Goal: Task Accomplishment & Management: Manage account settings

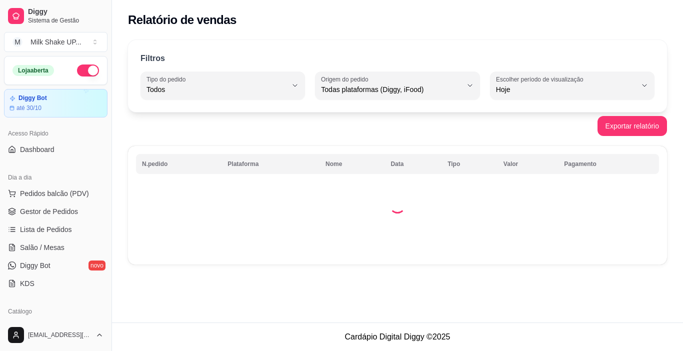
select select "ALL"
select select "0"
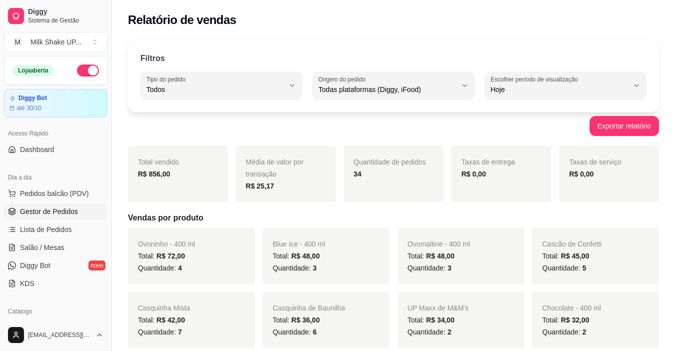
click at [50, 213] on span "Gestor de Pedidos" at bounding box center [49, 211] width 58 height 10
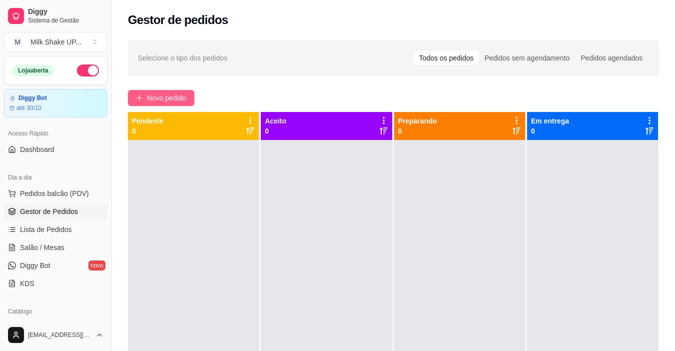
click at [165, 102] on span "Novo pedido" at bounding box center [166, 97] width 39 height 11
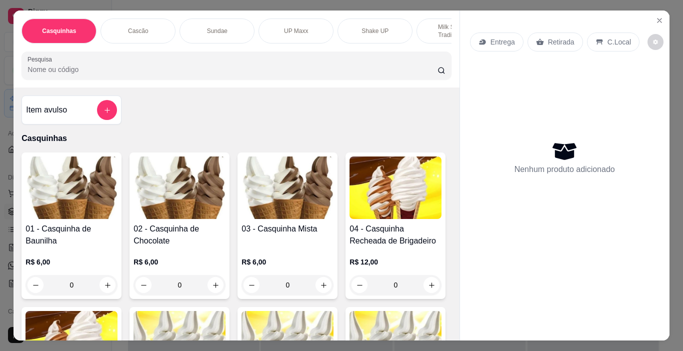
click at [213, 27] on p "Sundae" at bounding box center [217, 31] width 20 height 8
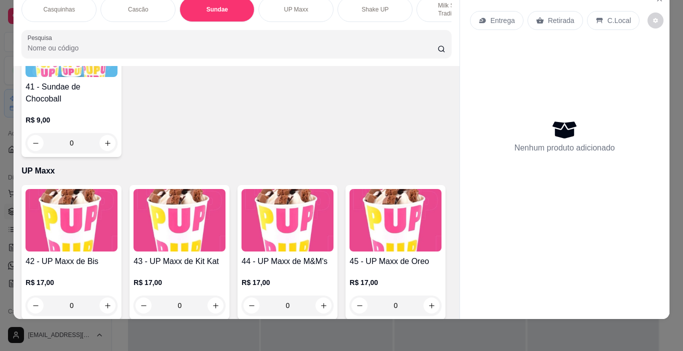
scroll to position [1708, 0]
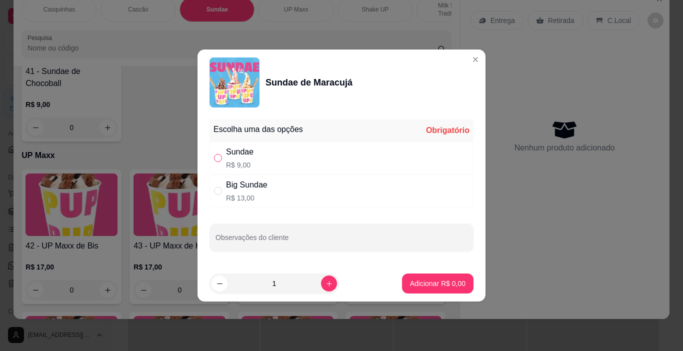
click at [216, 160] on input "" at bounding box center [218, 158] width 8 height 8
radio input "true"
click at [442, 286] on p "Adicionar R$ 9,00" at bounding box center [437, 282] width 54 height 9
type input "1"
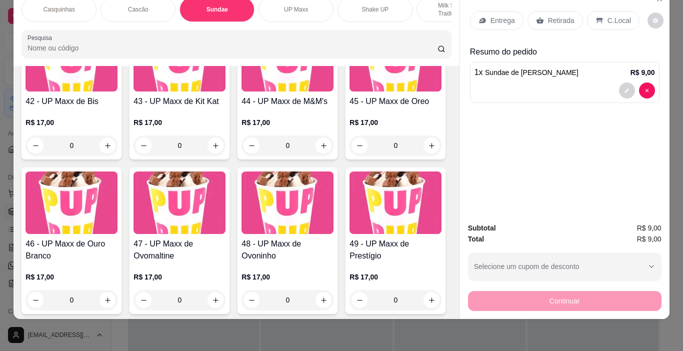
scroll to position [1958, 0]
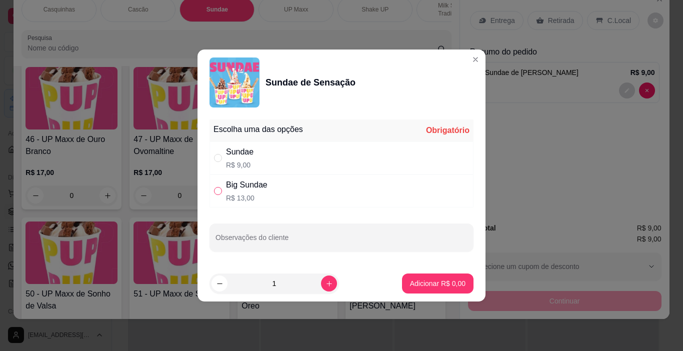
click at [217, 191] on input "" at bounding box center [218, 191] width 8 height 8
radio input "true"
click at [434, 271] on footer "1 Adicionar R$ 13,00" at bounding box center [341, 283] width 288 height 36
click at [436, 280] on p "Adicionar R$ 13,00" at bounding box center [435, 283] width 59 height 10
type input "1"
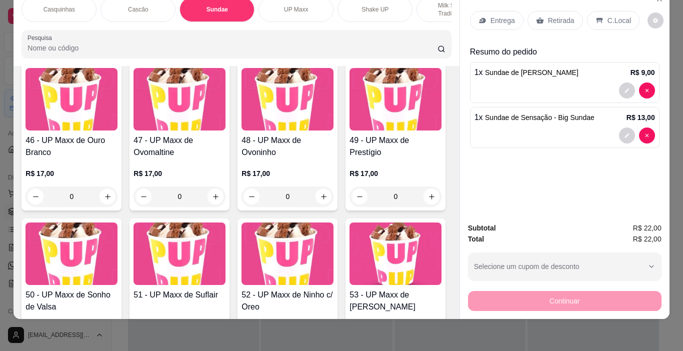
click at [607, 17] on p "C.Local" at bounding box center [618, 20] width 23 height 10
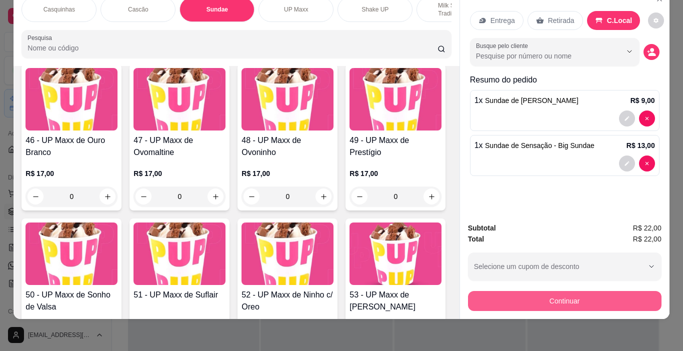
click at [592, 293] on button "Continuar" at bounding box center [564, 301] width 193 height 20
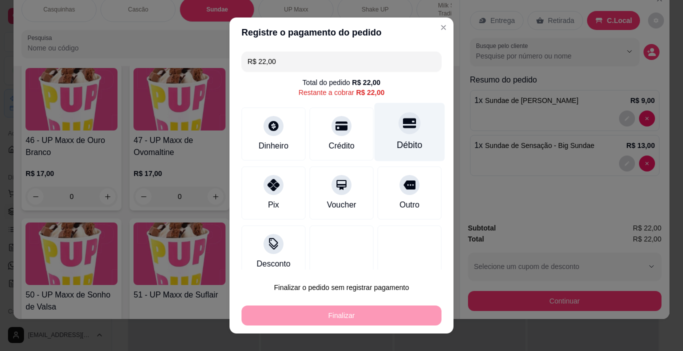
click at [403, 124] on icon at bounding box center [409, 122] width 13 height 13
type input "R$ 0,00"
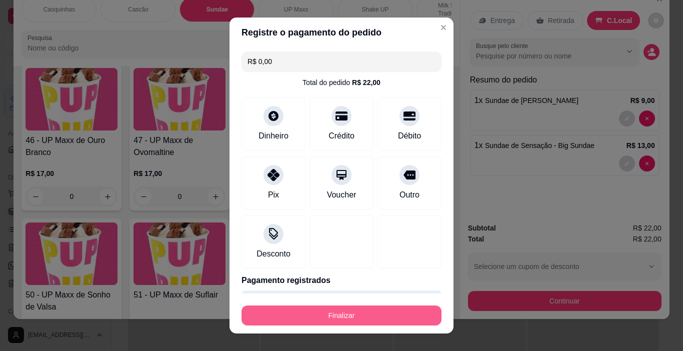
click at [325, 313] on button "Finalizar" at bounding box center [341, 315] width 200 height 20
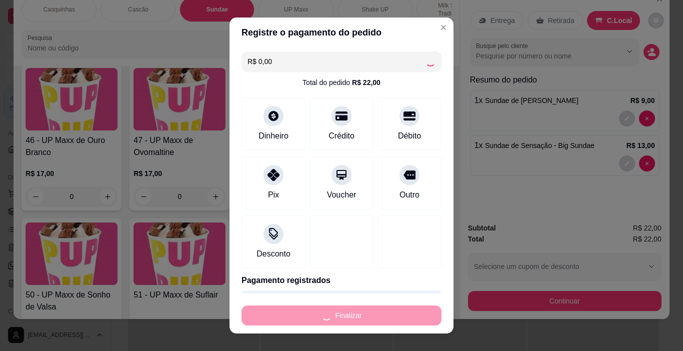
type input "0"
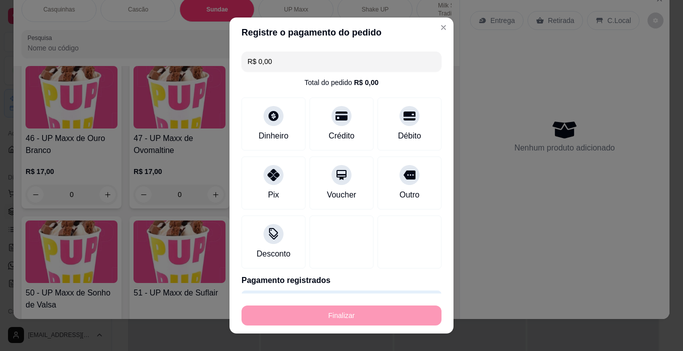
type input "-R$ 22,00"
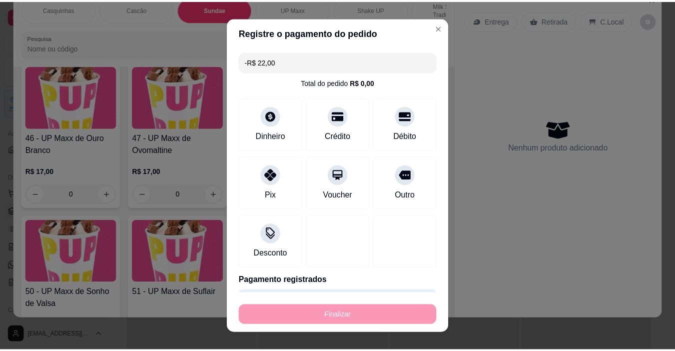
scroll to position [1957, 0]
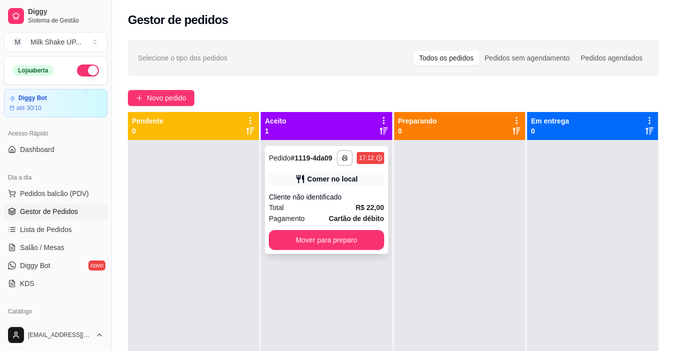
click at [352, 234] on button "Mover para preparo" at bounding box center [326, 240] width 115 height 20
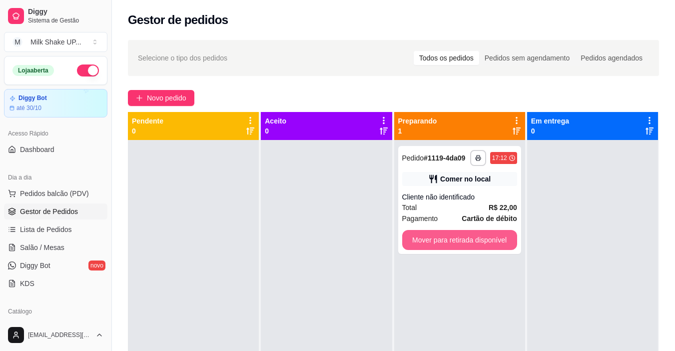
click at [477, 243] on button "Mover para retirada disponível" at bounding box center [459, 240] width 115 height 20
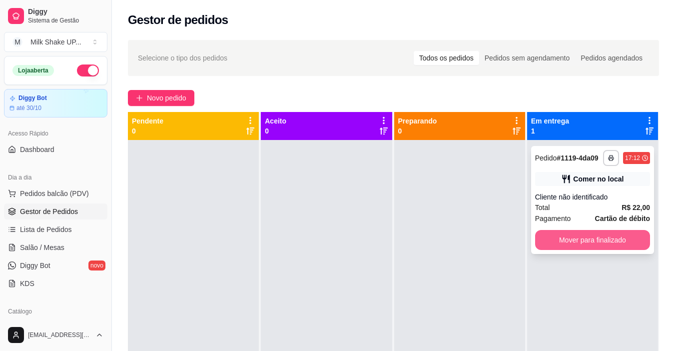
click at [578, 230] on button "Mover para finalizado" at bounding box center [592, 240] width 115 height 20
click at [561, 239] on button "Mover para finalizado" at bounding box center [592, 240] width 115 height 20
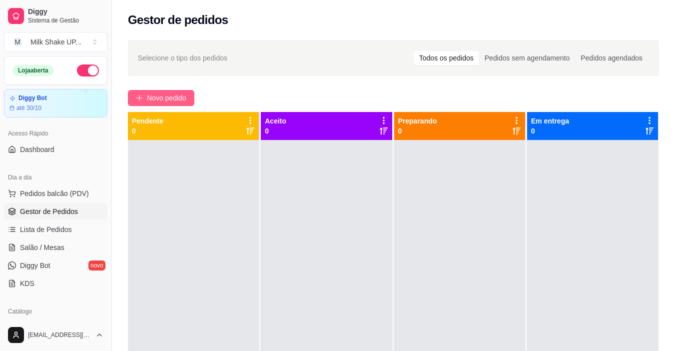
click at [181, 97] on span "Novo pedido" at bounding box center [166, 97] width 39 height 11
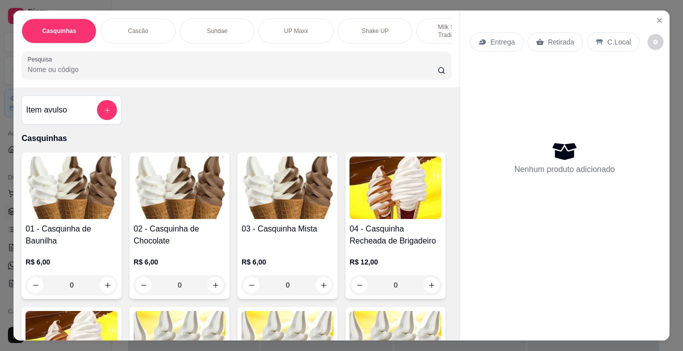
click at [283, 202] on img at bounding box center [287, 187] width 92 height 62
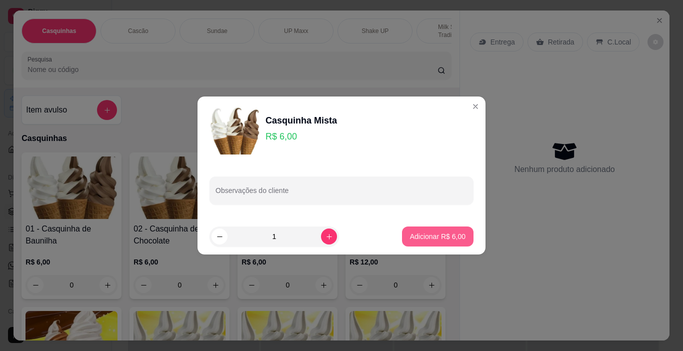
click at [455, 238] on p "Adicionar R$ 6,00" at bounding box center [437, 236] width 55 height 10
type input "1"
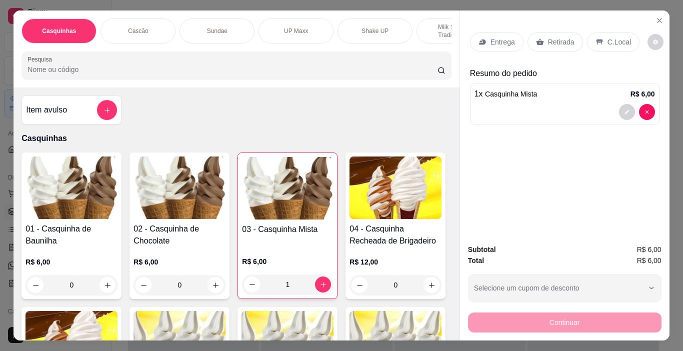
click at [608, 37] on p "C.Local" at bounding box center [618, 42] width 23 height 10
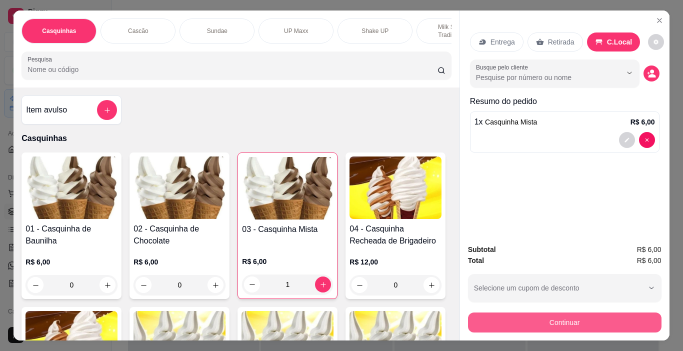
click at [617, 326] on button "Continuar" at bounding box center [564, 322] width 193 height 20
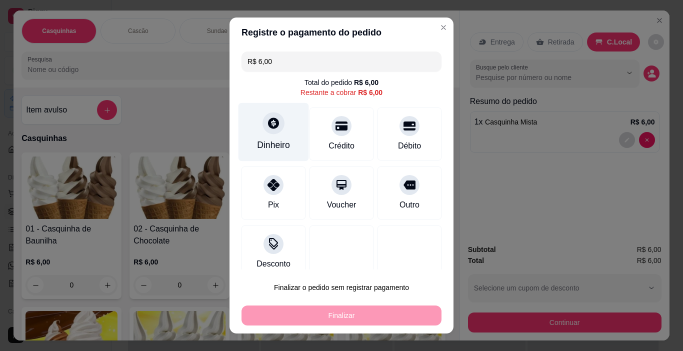
click at [265, 135] on div "Dinheiro" at bounding box center [273, 132] width 70 height 58
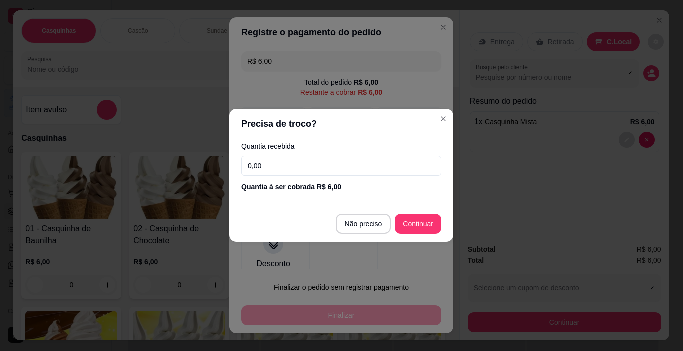
click at [288, 167] on input "0,00" at bounding box center [341, 166] width 200 height 20
type input "6,00"
type input "R$ 0,00"
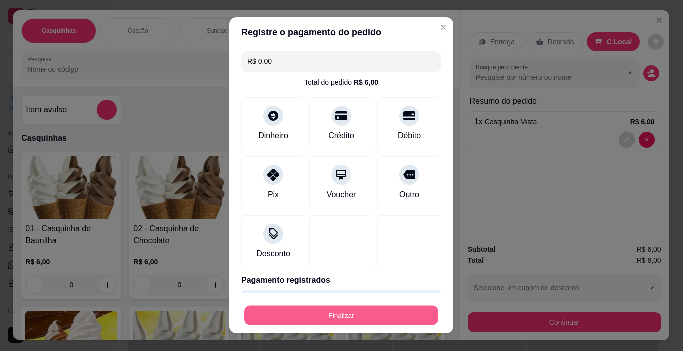
click at [353, 325] on button "Finalizar" at bounding box center [341, 315] width 194 height 19
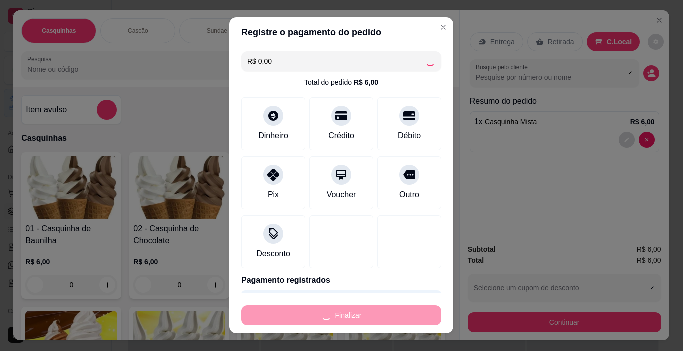
type input "0"
type input "-R$ 6,00"
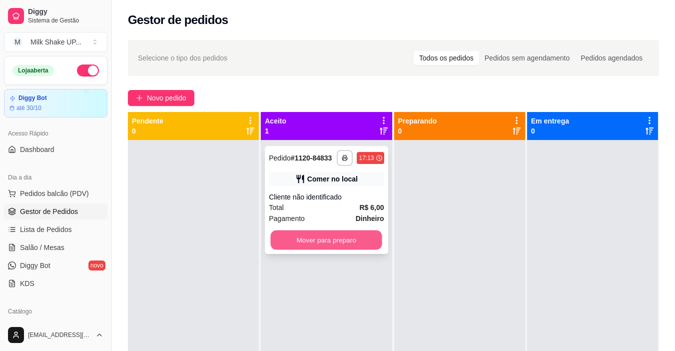
click at [344, 239] on button "Mover para preparo" at bounding box center [326, 239] width 111 height 19
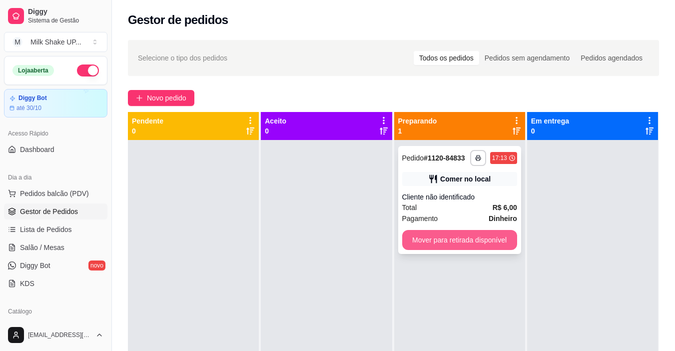
click at [501, 239] on button "Mover para retirada disponível" at bounding box center [459, 240] width 115 height 20
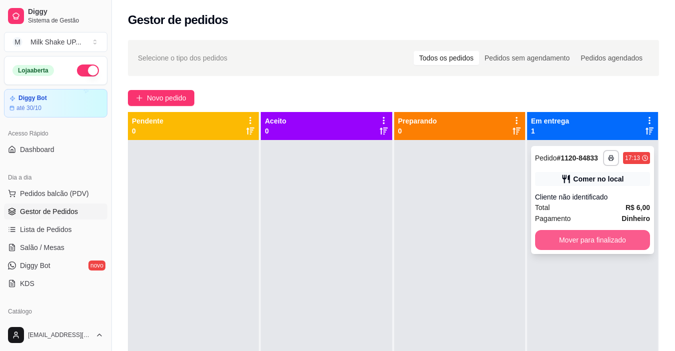
click at [605, 236] on button "Mover para finalizado" at bounding box center [592, 240] width 115 height 20
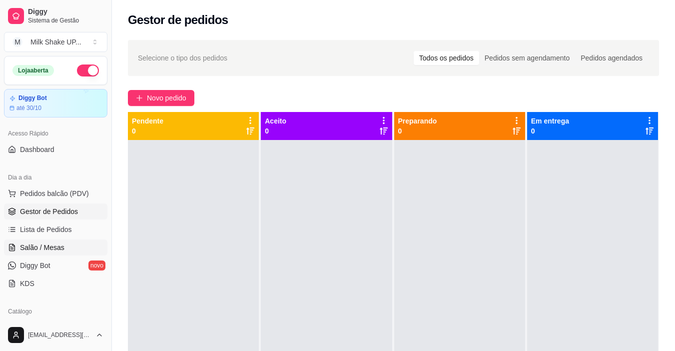
scroll to position [200, 0]
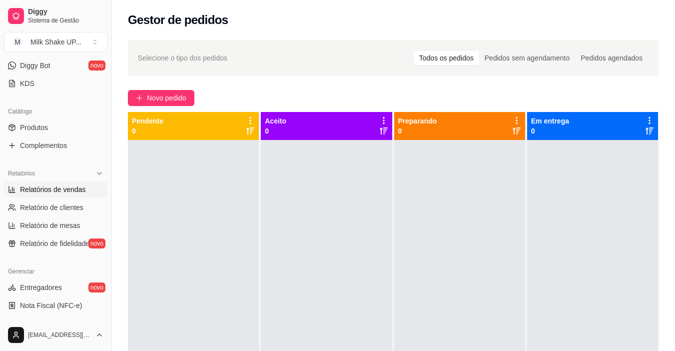
click at [70, 190] on span "Relatórios de vendas" at bounding box center [53, 189] width 66 height 10
select select "ALL"
select select "0"
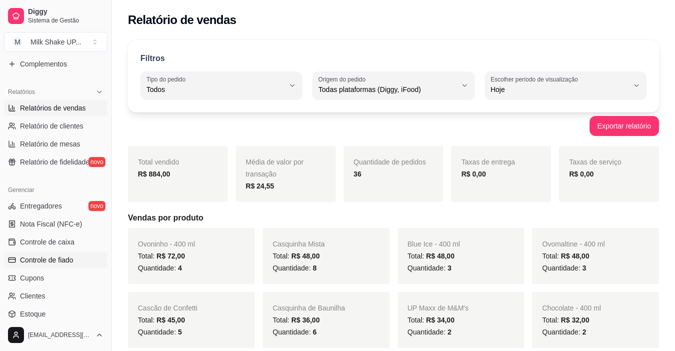
scroll to position [368, 0]
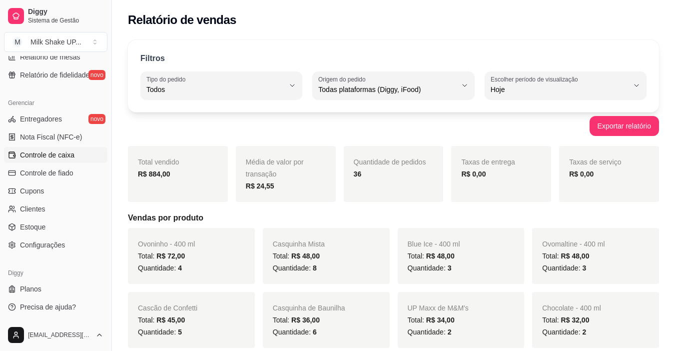
click at [47, 152] on span "Controle de caixa" at bounding box center [47, 155] width 54 height 10
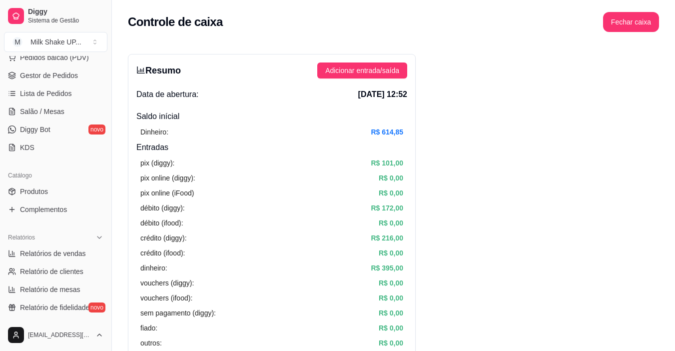
scroll to position [118, 0]
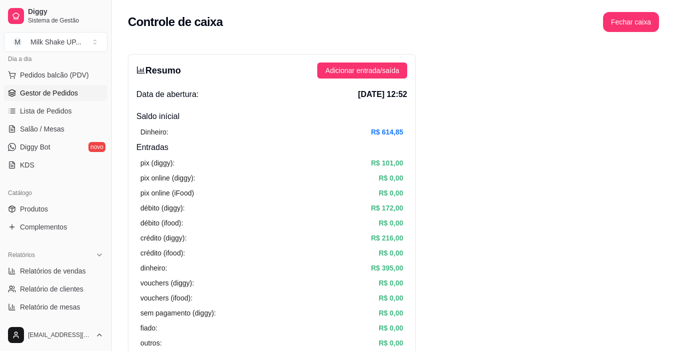
click at [51, 88] on span "Gestor de Pedidos" at bounding box center [49, 93] width 58 height 10
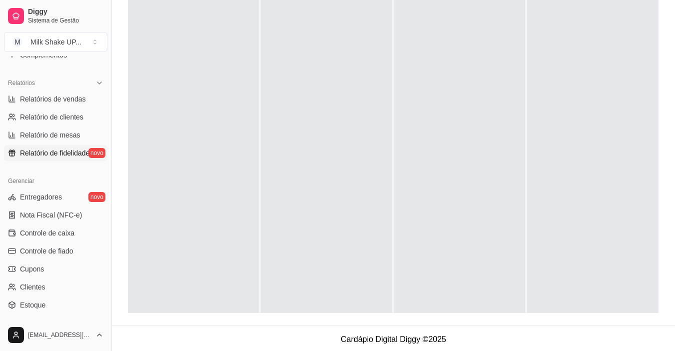
scroll to position [218, 0]
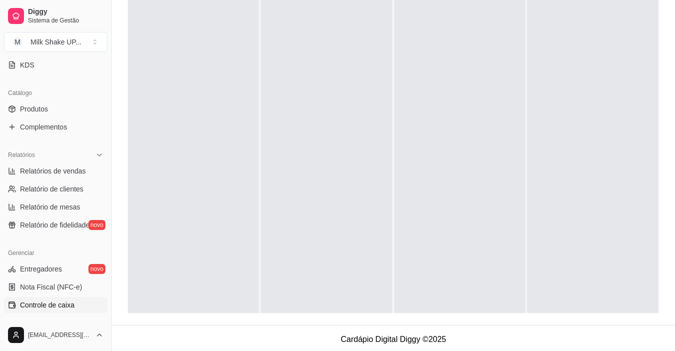
click at [38, 302] on span "Controle de caixa" at bounding box center [47, 305] width 54 height 10
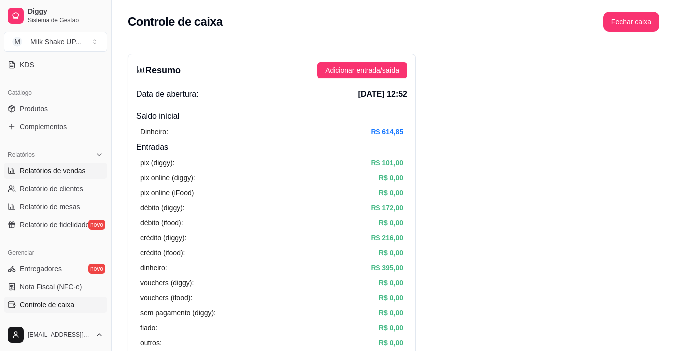
click at [67, 170] on span "Relatórios de vendas" at bounding box center [53, 171] width 66 height 10
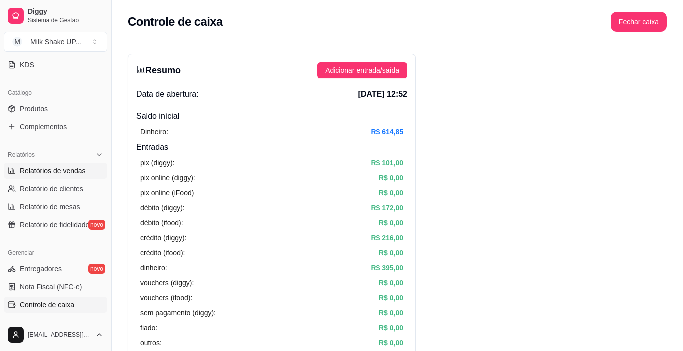
select select "ALL"
select select "0"
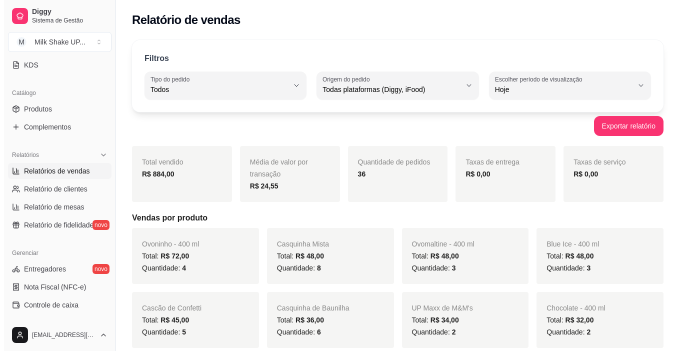
scroll to position [18, 0]
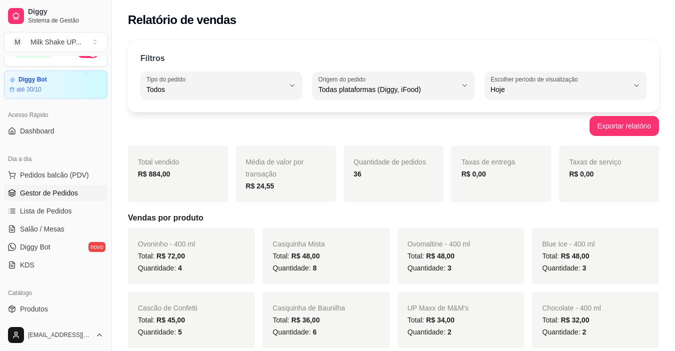
click at [53, 193] on span "Gestor de Pedidos" at bounding box center [49, 193] width 58 height 10
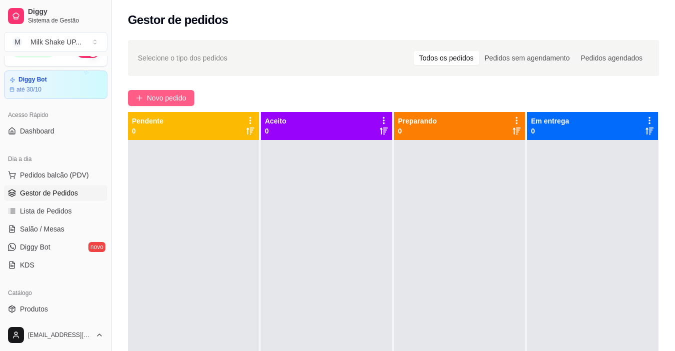
click at [178, 101] on span "Novo pedido" at bounding box center [166, 97] width 39 height 11
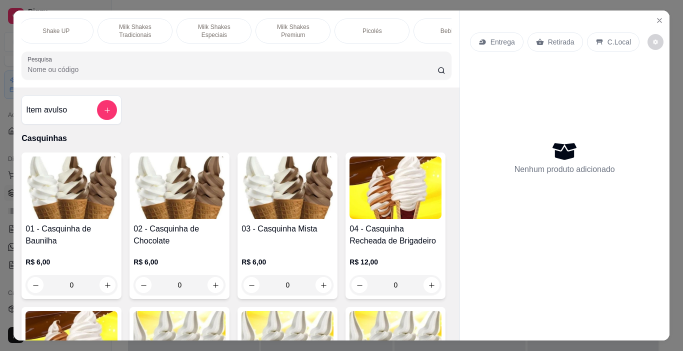
scroll to position [0, 356]
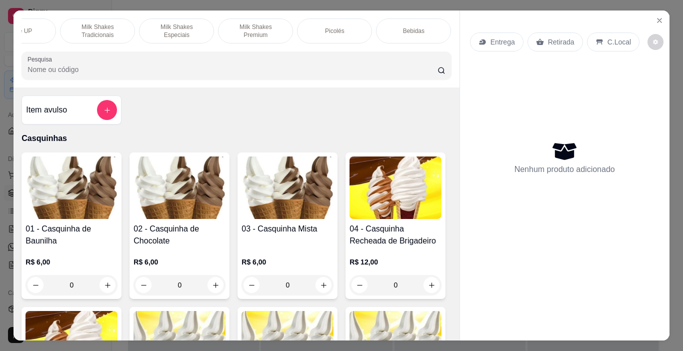
click at [76, 204] on img at bounding box center [71, 187] width 92 height 62
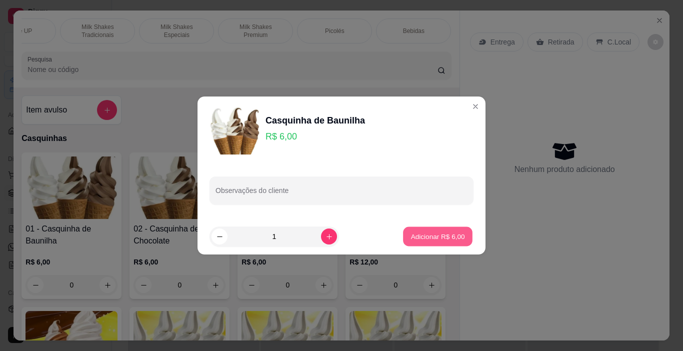
click at [438, 235] on p "Adicionar R$ 6,00" at bounding box center [437, 235] width 54 height 9
type input "1"
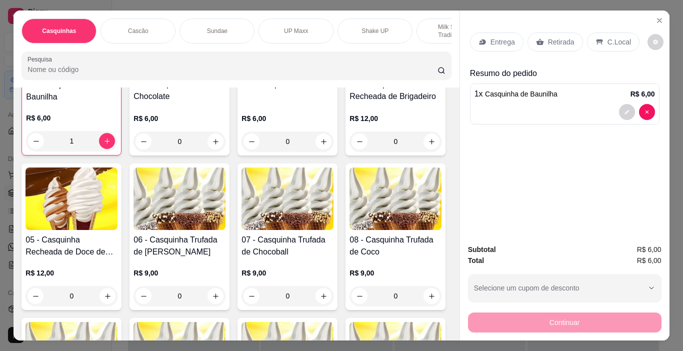
scroll to position [200, 0]
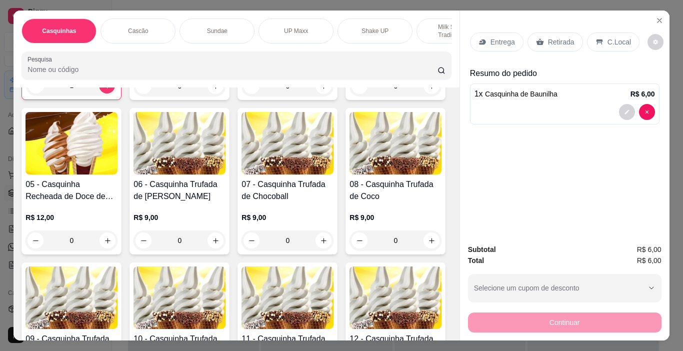
click at [225, 155] on img at bounding box center [179, 143] width 92 height 62
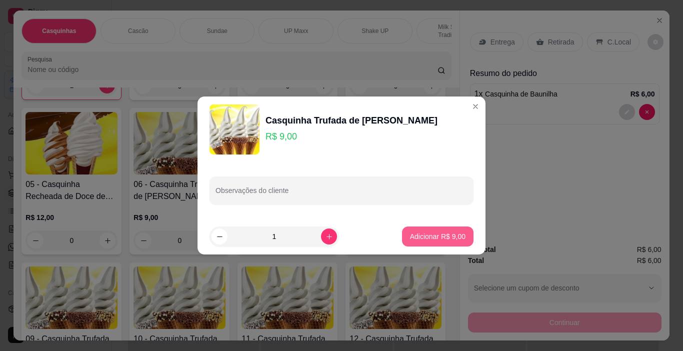
click at [434, 237] on p "Adicionar R$ 9,00" at bounding box center [437, 236] width 55 height 10
type input "1"
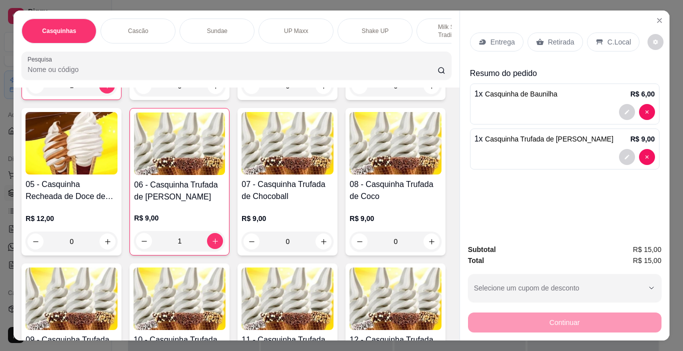
click at [609, 39] on p "C.Local" at bounding box center [618, 42] width 23 height 10
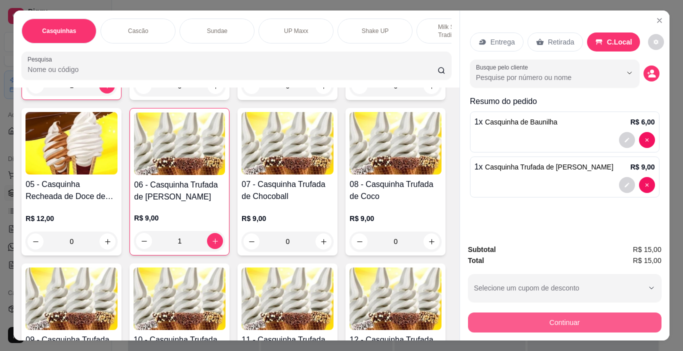
click at [592, 321] on button "Continuar" at bounding box center [564, 322] width 193 height 20
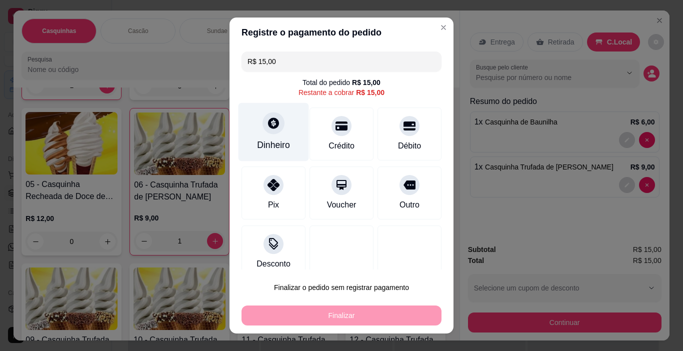
click at [267, 128] on icon at bounding box center [273, 122] width 13 height 13
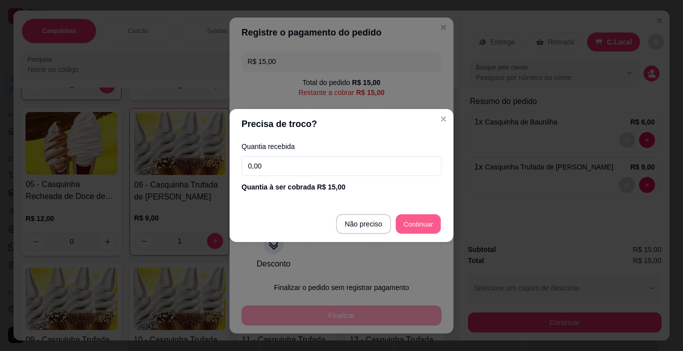
type input "R$ 0,00"
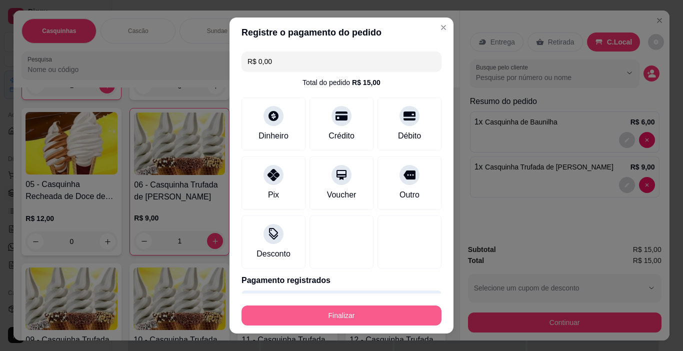
click at [353, 317] on button "Finalizar" at bounding box center [341, 315] width 200 height 20
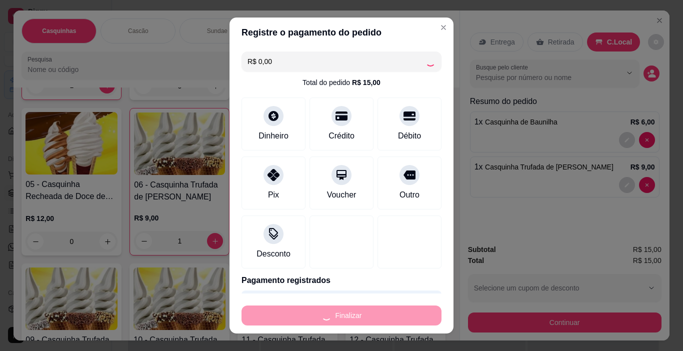
type input "0"
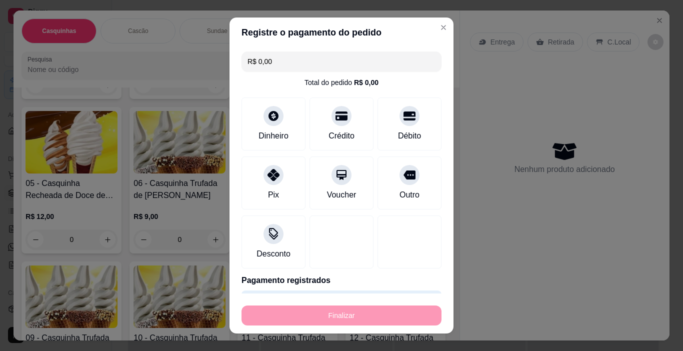
type input "-R$ 15,00"
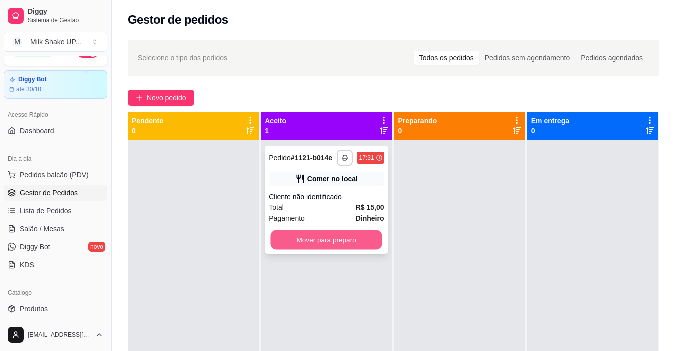
click at [363, 238] on button "Mover para preparo" at bounding box center [326, 239] width 111 height 19
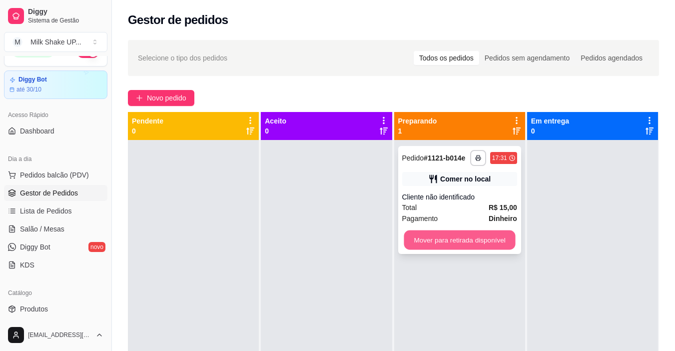
click at [481, 240] on button "Mover para retirada disponível" at bounding box center [459, 239] width 111 height 19
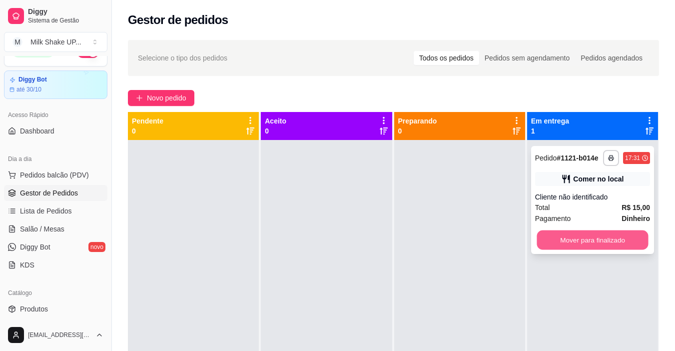
click at [595, 240] on button "Mover para finalizado" at bounding box center [592, 239] width 111 height 19
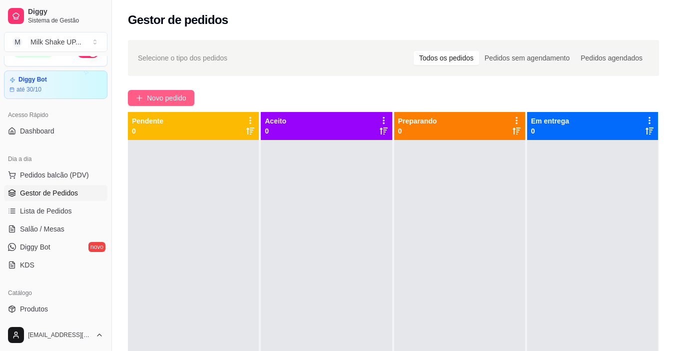
click at [177, 99] on span "Novo pedido" at bounding box center [166, 97] width 39 height 11
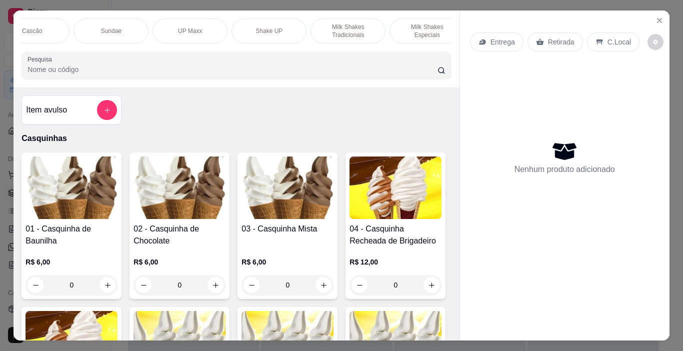
scroll to position [0, 347]
click at [194, 25] on p "Milk Shakes Especiais" at bounding box center [186, 31] width 58 height 16
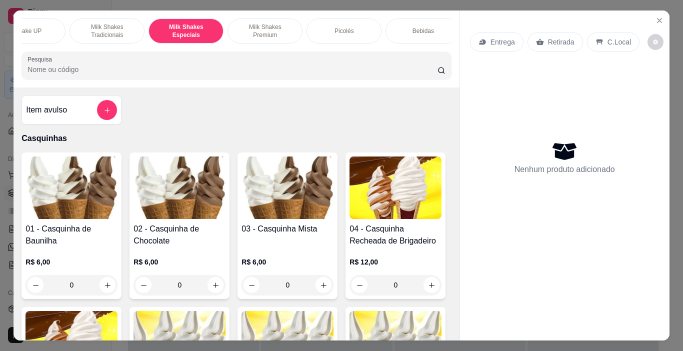
scroll to position [25, 0]
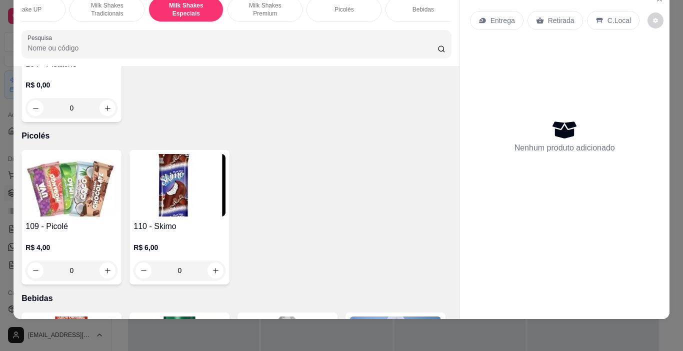
click at [119, 3] on p "Milk Shakes Tradicionais" at bounding box center [107, 9] width 58 height 16
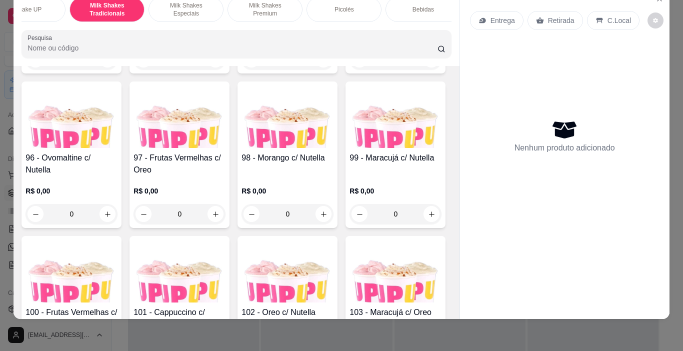
scroll to position [4233, 0]
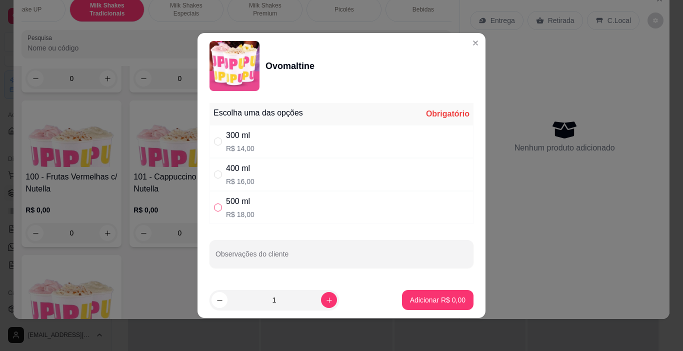
click at [219, 206] on input "" at bounding box center [218, 207] width 8 height 8
radio input "true"
click at [421, 310] on footer "1 Adicionar R$ 18,00" at bounding box center [341, 300] width 288 height 36
click at [429, 304] on p "Adicionar R$ 18,00" at bounding box center [436, 299] width 58 height 9
type input "1"
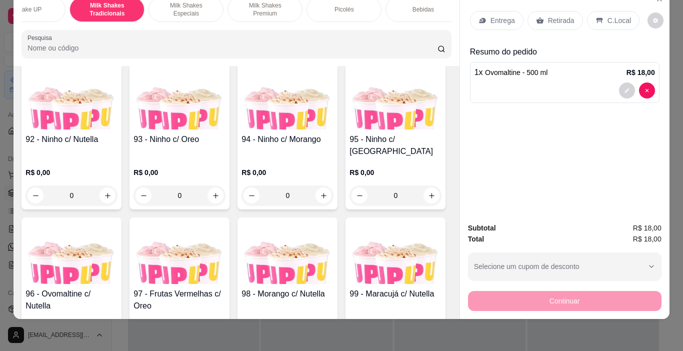
scroll to position [3833, 0]
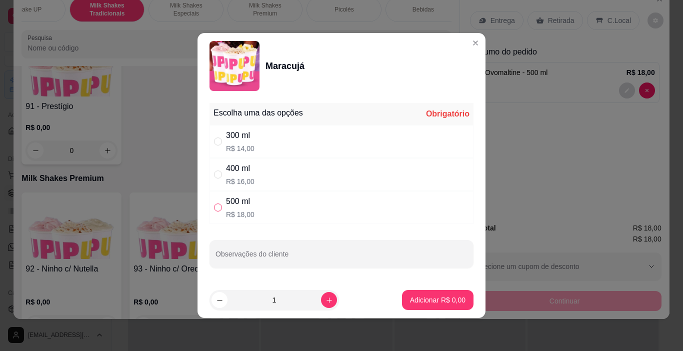
click at [218, 207] on input "" at bounding box center [218, 207] width 8 height 8
radio input "true"
click at [438, 294] on button "Adicionar R$ 18,00" at bounding box center [435, 299] width 73 height 19
type input "1"
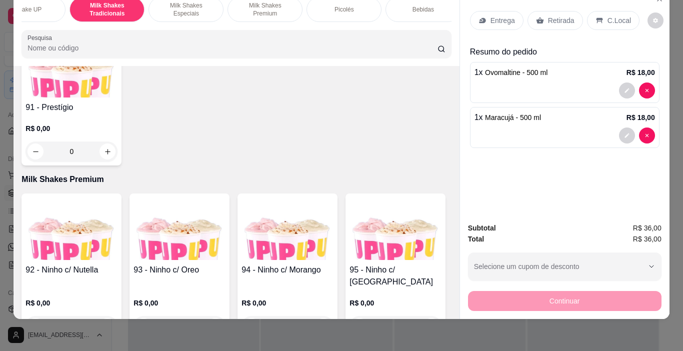
click at [611, 16] on p "C.Local" at bounding box center [618, 20] width 23 height 10
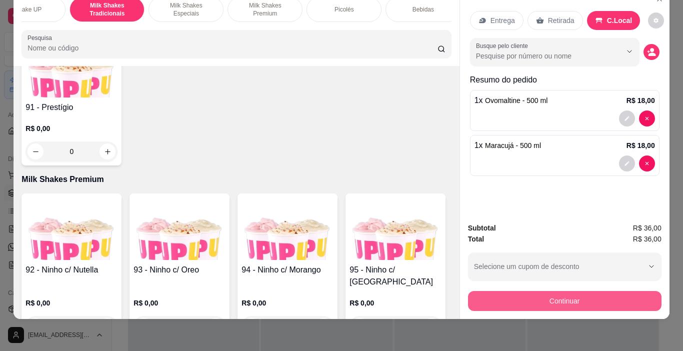
click at [626, 291] on button "Continuar" at bounding box center [564, 301] width 193 height 20
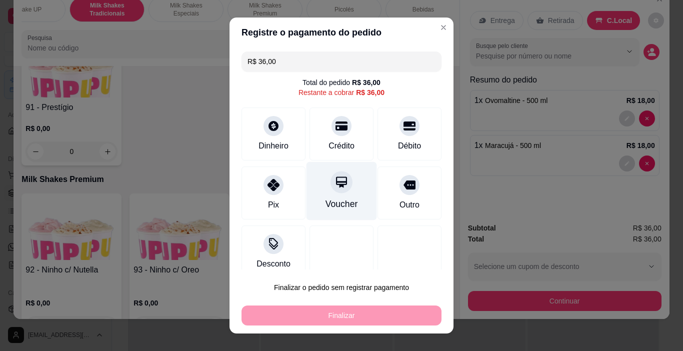
drag, startPoint x: 324, startPoint y: 126, endPoint x: 343, endPoint y: 168, distance: 46.1
click at [335, 126] on icon at bounding box center [341, 125] width 12 height 9
type input "R$ 0,00"
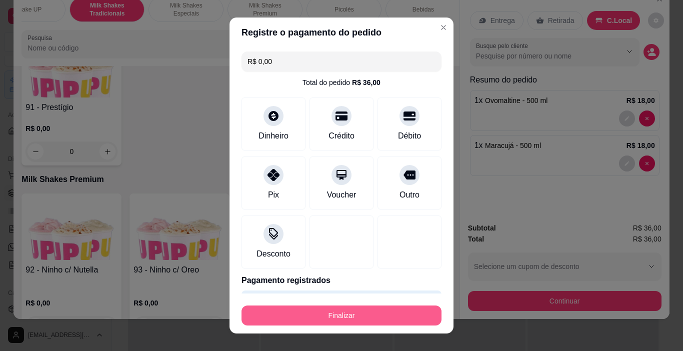
click at [359, 316] on button "Finalizar" at bounding box center [341, 315] width 200 height 20
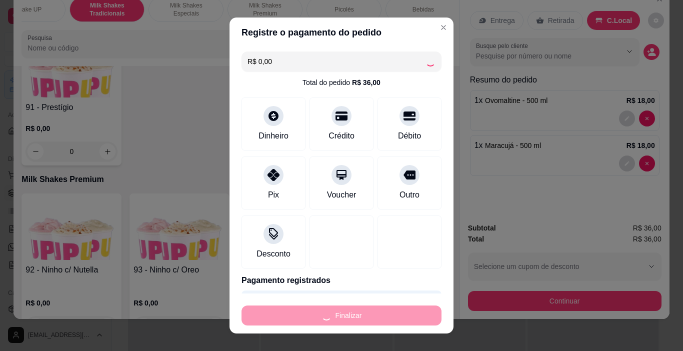
type input "0"
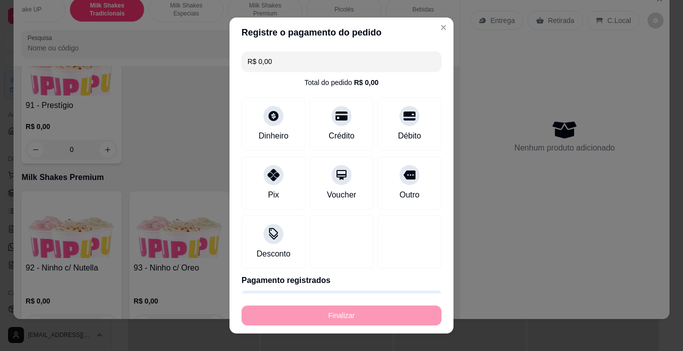
type input "-R$ 36,00"
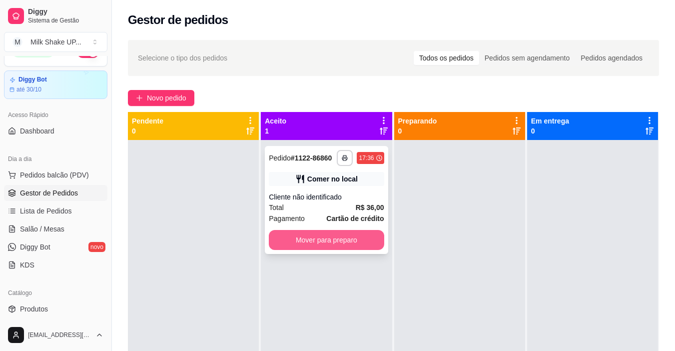
click at [314, 236] on button "Mover para preparo" at bounding box center [326, 240] width 115 height 20
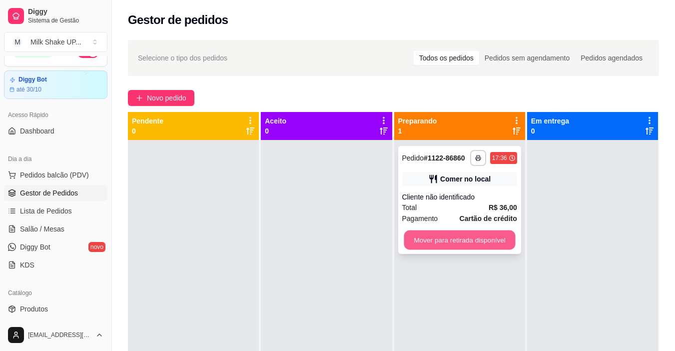
click at [468, 244] on button "Mover para retirada disponível" at bounding box center [459, 239] width 111 height 19
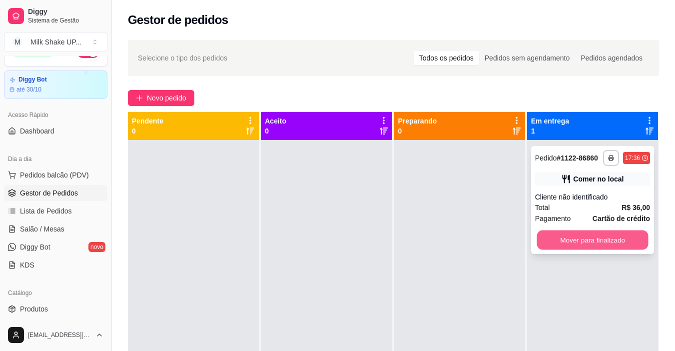
click at [582, 238] on button "Mover para finalizado" at bounding box center [592, 239] width 111 height 19
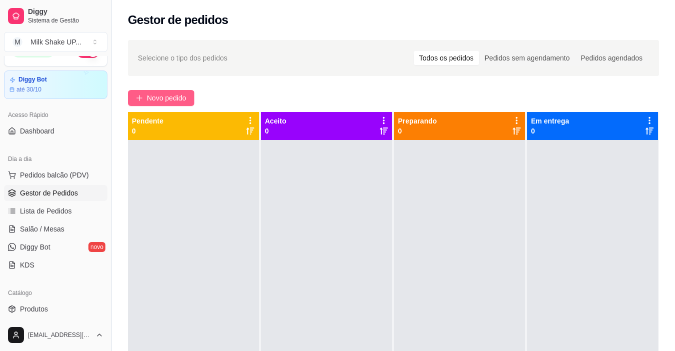
click at [176, 100] on span "Novo pedido" at bounding box center [166, 97] width 39 height 11
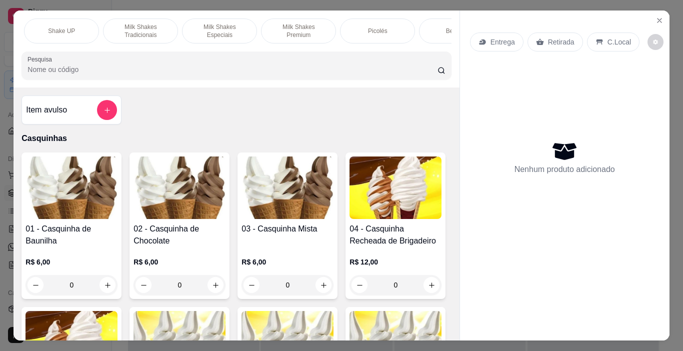
scroll to position [0, 322]
click at [270, 25] on p "Milk Shakes Premium" at bounding box center [290, 31] width 58 height 16
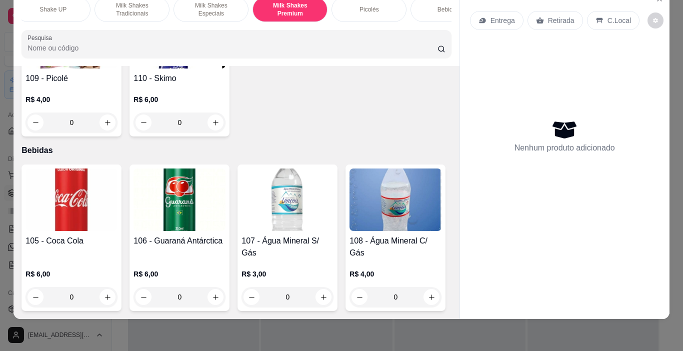
scroll to position [5097, 0]
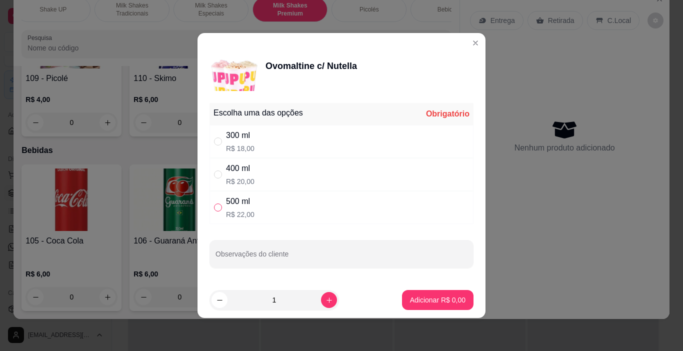
click at [219, 206] on input "" at bounding box center [218, 207] width 8 height 8
radio input "true"
click at [424, 301] on p "Adicionar R$ 22,00" at bounding box center [436, 299] width 58 height 9
type input "1"
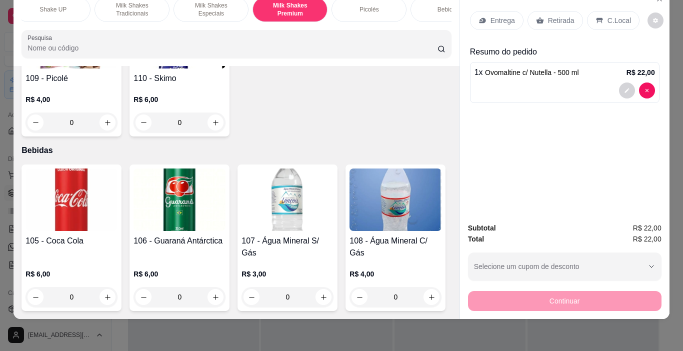
scroll to position [0, 0]
drag, startPoint x: 66, startPoint y: 3, endPoint x: 143, endPoint y: 56, distance: 94.1
click at [66, 5] on p "Casquinhas" at bounding box center [58, 9] width 31 height 8
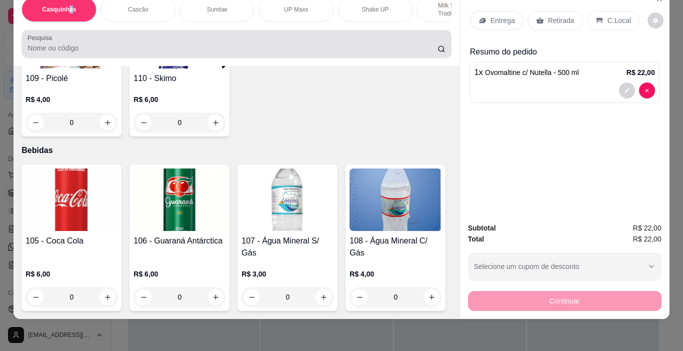
scroll to position [45, 0]
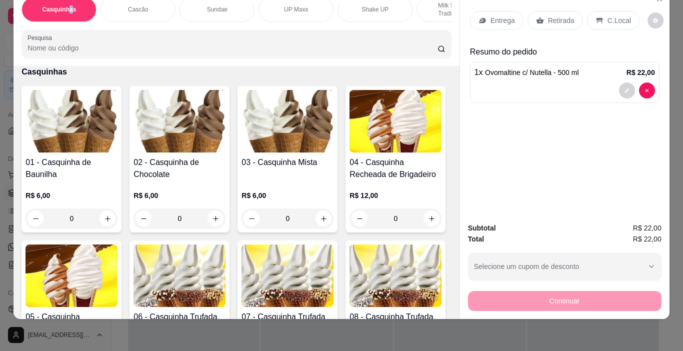
click at [274, 122] on img at bounding box center [287, 121] width 92 height 62
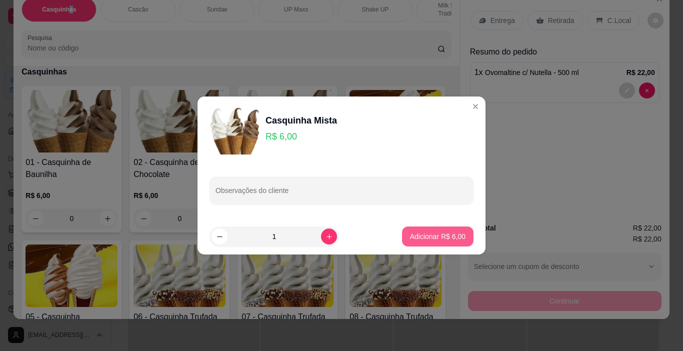
click at [438, 232] on p "Adicionar R$ 6,00" at bounding box center [437, 236] width 55 height 10
type input "1"
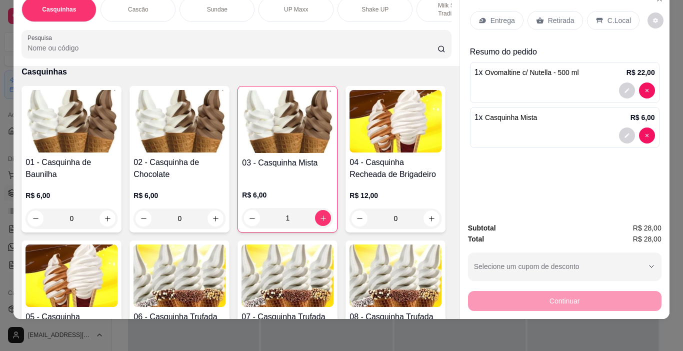
click at [609, 15] on p "C.Local" at bounding box center [618, 20] width 23 height 10
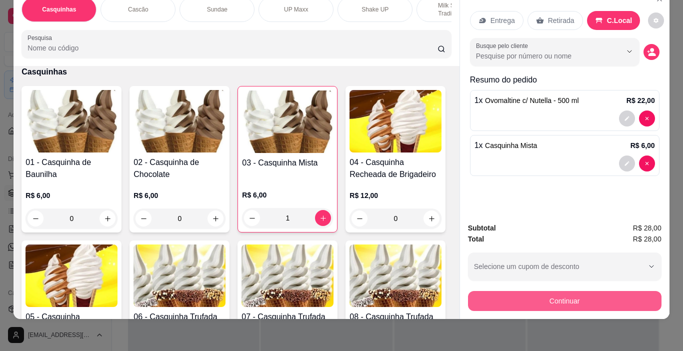
click at [609, 291] on button "Continuar" at bounding box center [564, 301] width 193 height 20
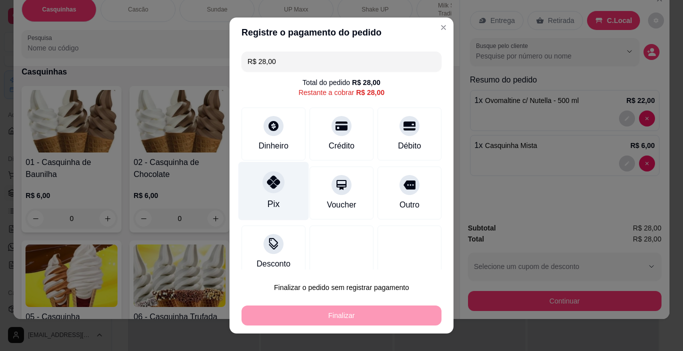
click at [266, 190] on div at bounding box center [273, 182] width 22 height 22
type input "R$ 0,00"
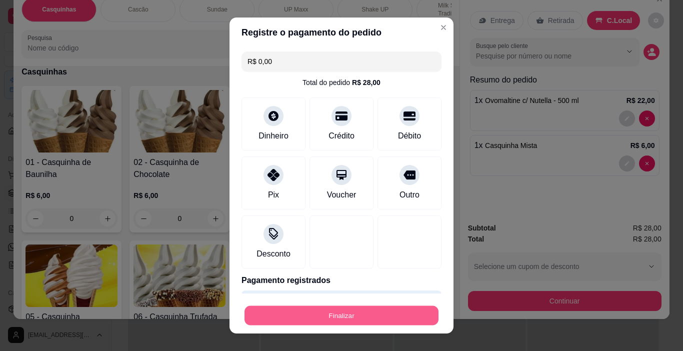
click at [334, 320] on button "Finalizar" at bounding box center [341, 315] width 194 height 19
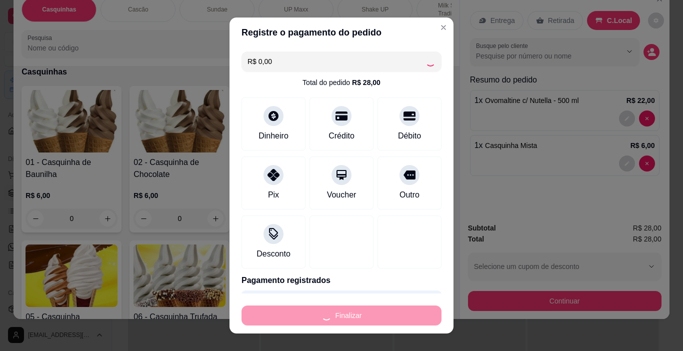
type input "0"
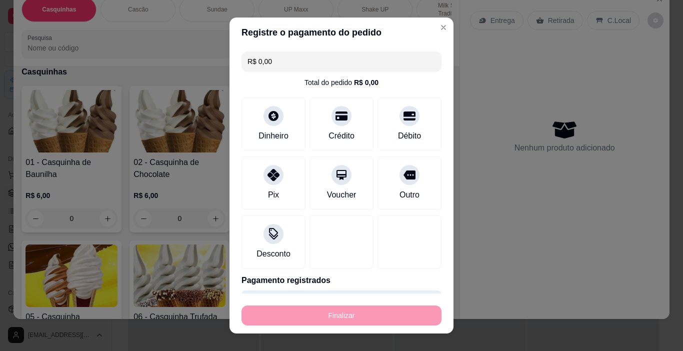
type input "-R$ 28,00"
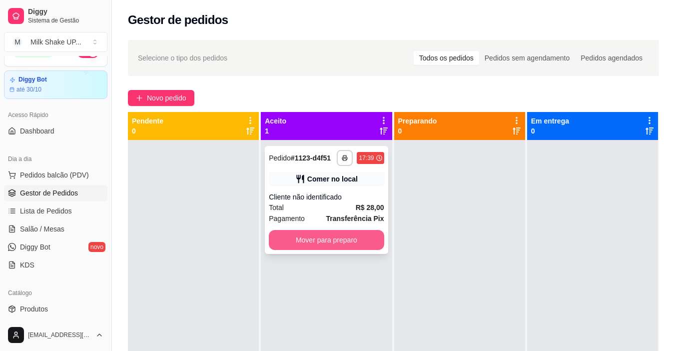
click at [353, 236] on button "Mover para preparo" at bounding box center [326, 240] width 115 height 20
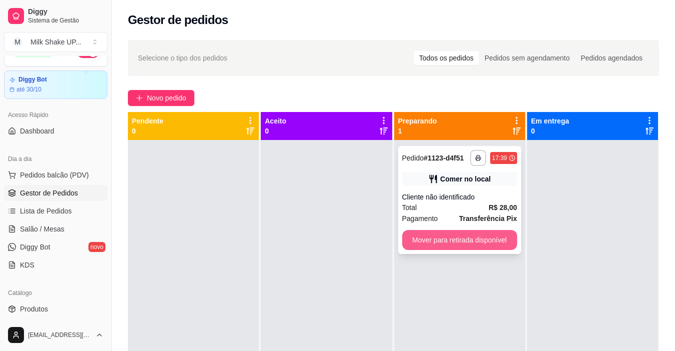
click at [472, 242] on button "Mover para retirada disponível" at bounding box center [459, 240] width 115 height 20
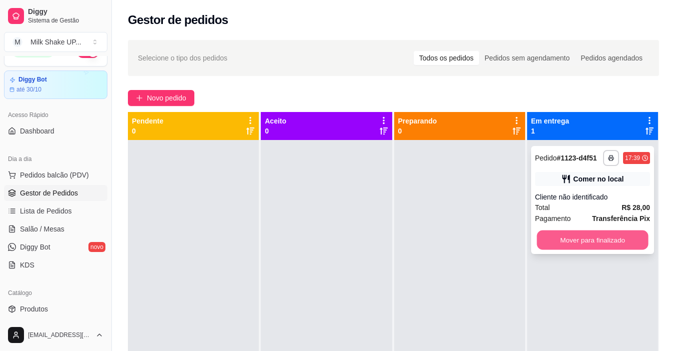
click at [598, 240] on button "Mover para finalizado" at bounding box center [592, 239] width 111 height 19
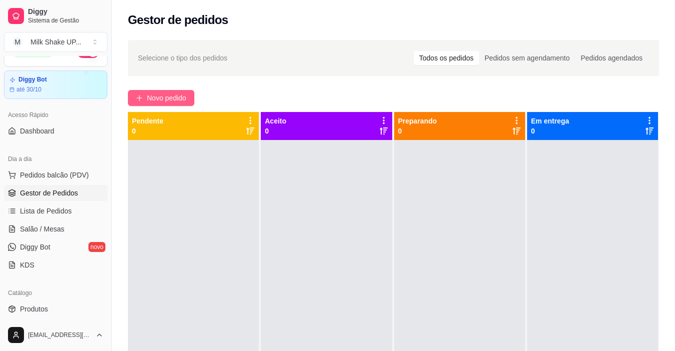
click at [164, 96] on span "Novo pedido" at bounding box center [166, 97] width 39 height 11
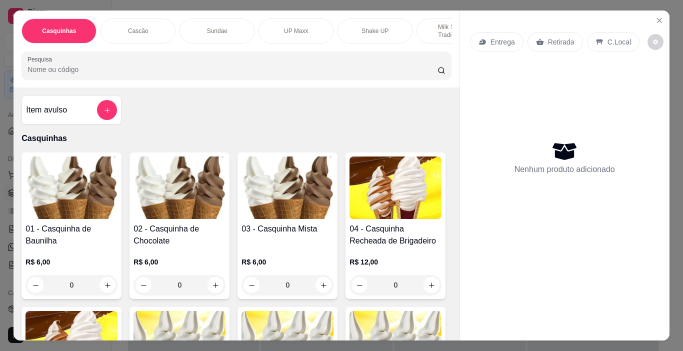
click at [361, 29] on p "Shake UP" at bounding box center [374, 31] width 27 height 8
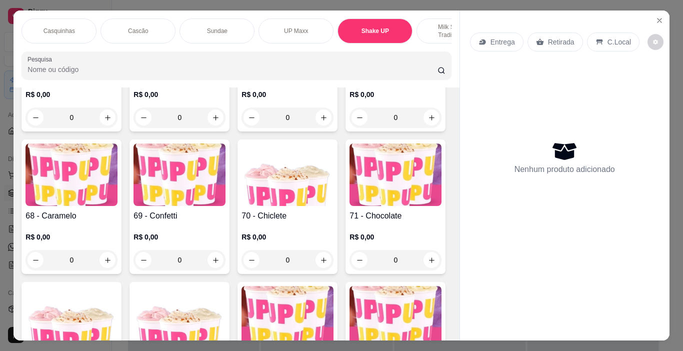
scroll to position [25, 0]
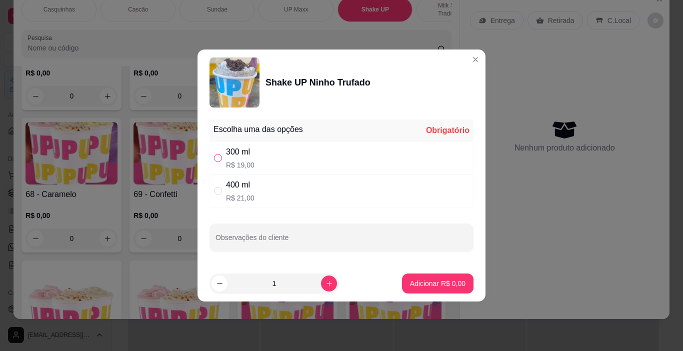
click at [215, 160] on input "" at bounding box center [218, 158] width 8 height 8
radio input "true"
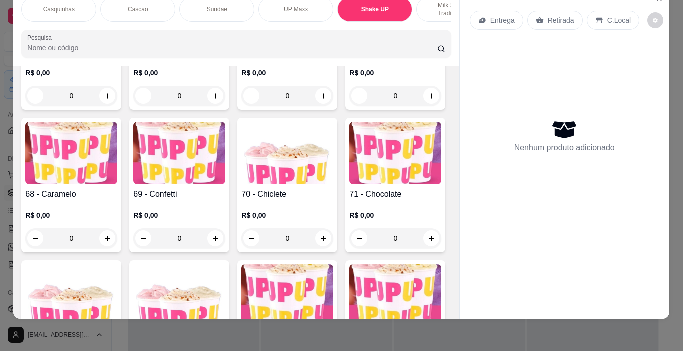
click at [150, 9] on div "Cascão" at bounding box center [137, 9] width 75 height 25
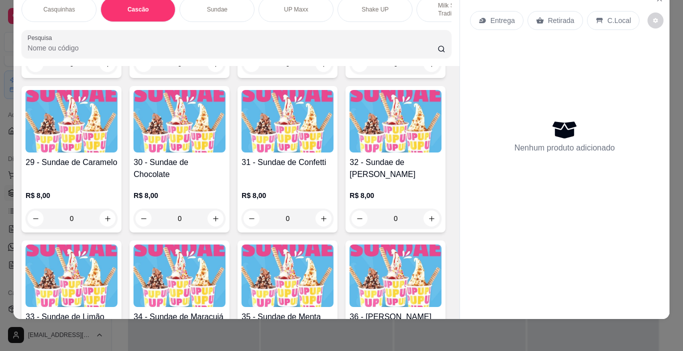
scroll to position [1183, 0]
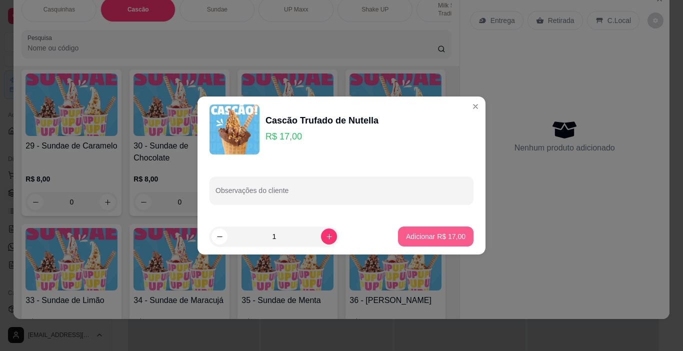
click at [434, 237] on p "Adicionar R$ 17,00" at bounding box center [435, 236] width 59 height 10
type input "1"
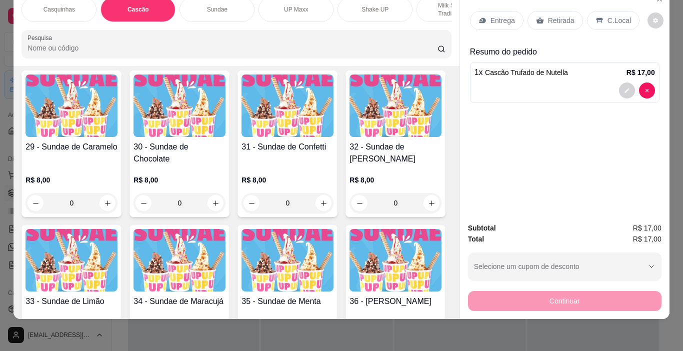
click at [614, 15] on p "C.Local" at bounding box center [618, 20] width 23 height 10
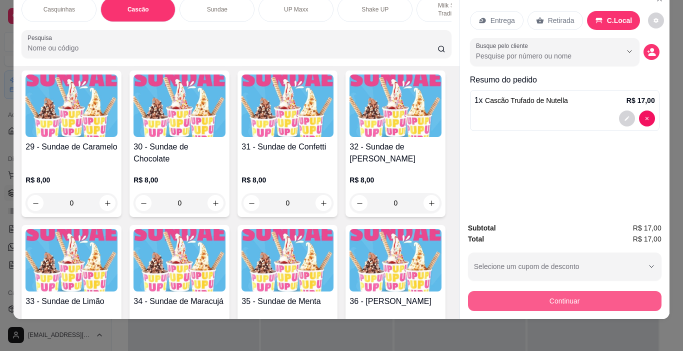
click at [569, 294] on button "Continuar" at bounding box center [564, 301] width 193 height 20
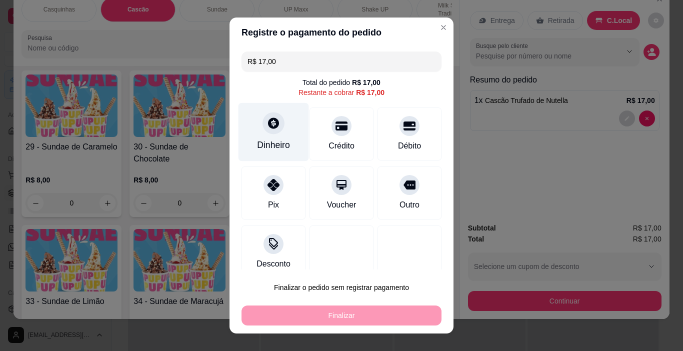
click at [272, 127] on icon at bounding box center [273, 122] width 13 height 13
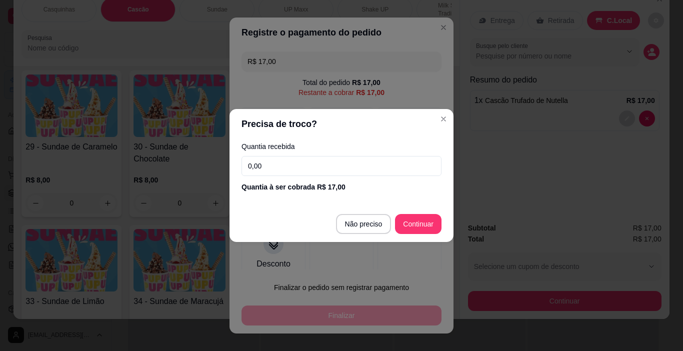
click at [287, 168] on input "0,00" at bounding box center [341, 166] width 200 height 20
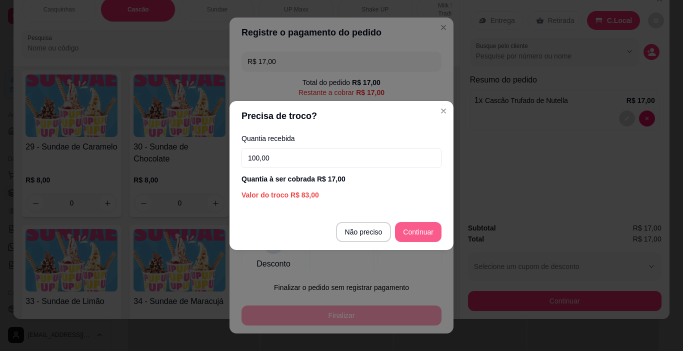
type input "100,00"
type input "R$ 0,00"
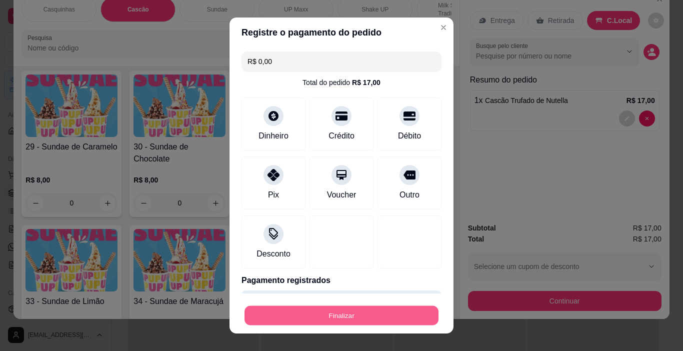
click at [372, 314] on button "Finalizar" at bounding box center [341, 315] width 194 height 19
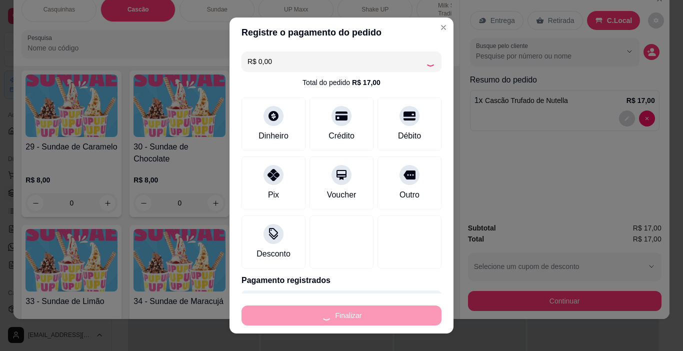
type input "0"
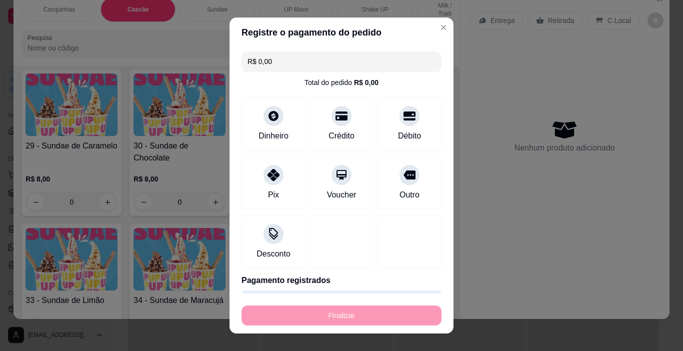
type input "-R$ 17,00"
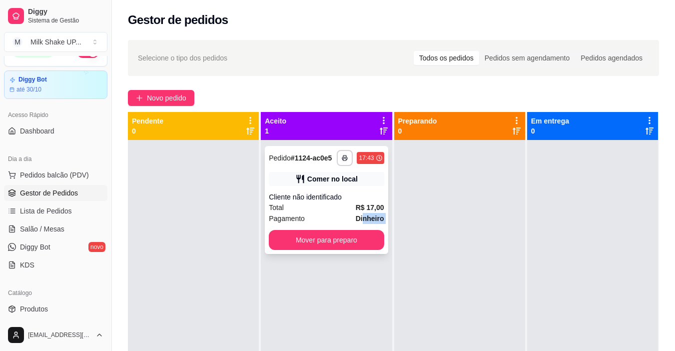
click at [361, 224] on div "**********" at bounding box center [326, 200] width 123 height 108
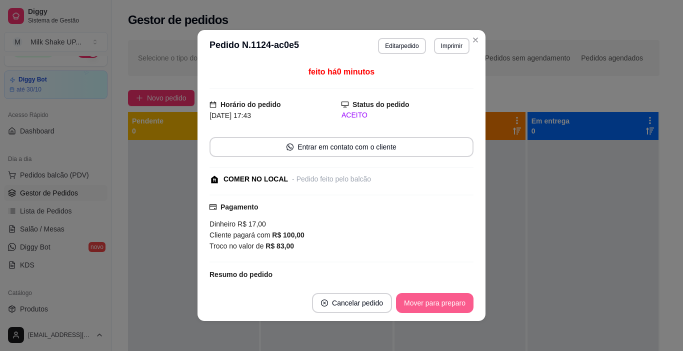
click at [433, 308] on button "Mover para preparo" at bounding box center [434, 303] width 77 height 20
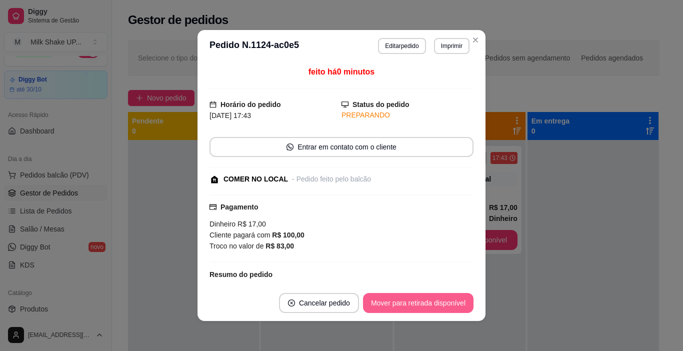
click at [460, 307] on button "Mover para retirada disponível" at bounding box center [418, 303] width 110 height 20
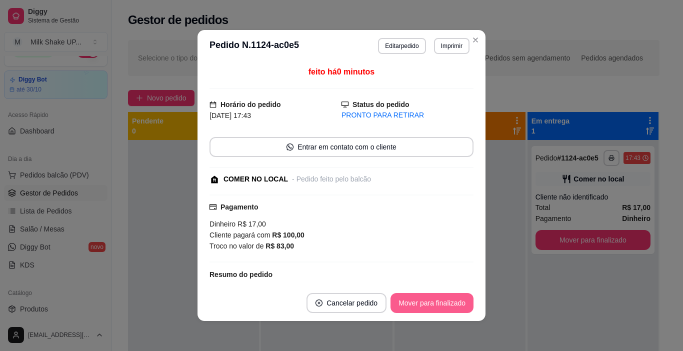
click at [450, 304] on button "Mover para finalizado" at bounding box center [431, 303] width 83 height 20
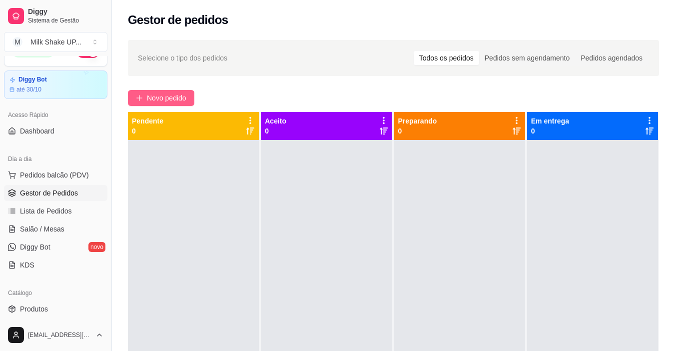
click at [165, 93] on span "Novo pedido" at bounding box center [166, 97] width 39 height 11
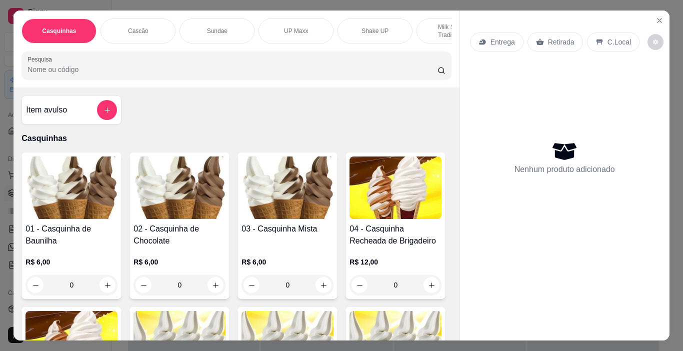
click at [361, 27] on p "Shake UP" at bounding box center [374, 31] width 27 height 8
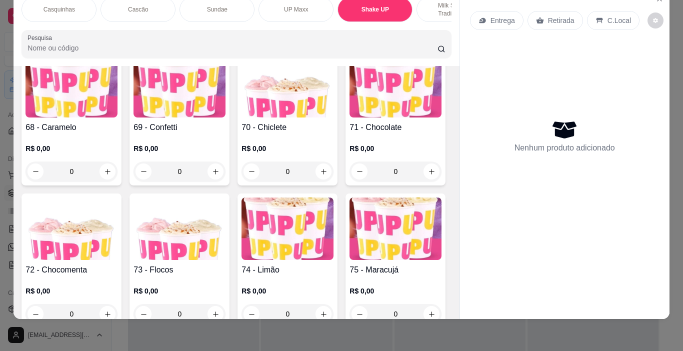
scroll to position [2907, 0]
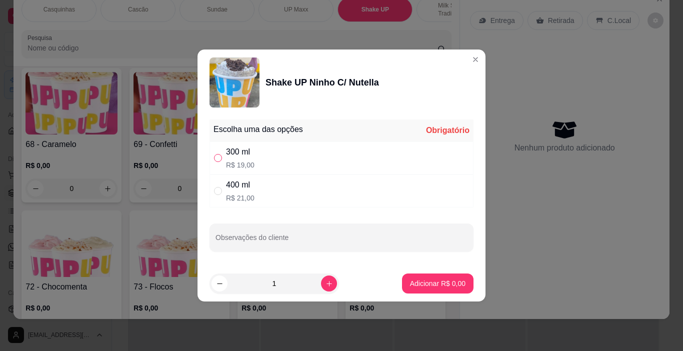
click at [219, 156] on input "" at bounding box center [218, 158] width 8 height 8
radio input "true"
click at [428, 282] on p "Adicionar R$ 19,00" at bounding box center [436, 282] width 58 height 9
type input "1"
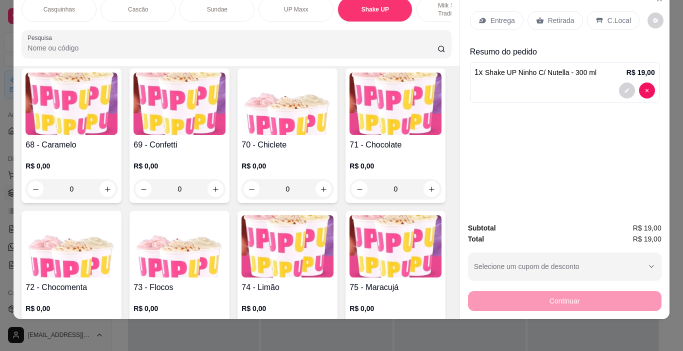
click at [613, 15] on p "C.Local" at bounding box center [618, 20] width 23 height 10
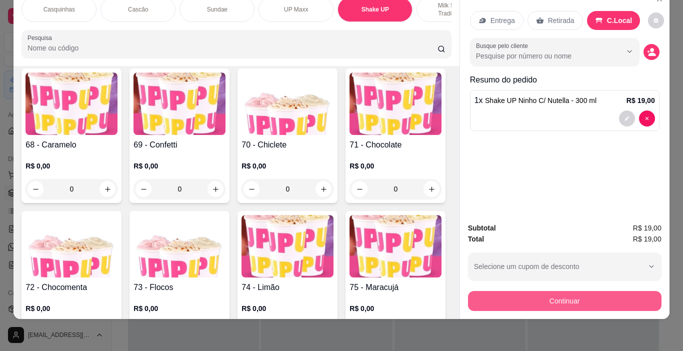
click at [622, 296] on button "Continuar" at bounding box center [564, 301] width 193 height 20
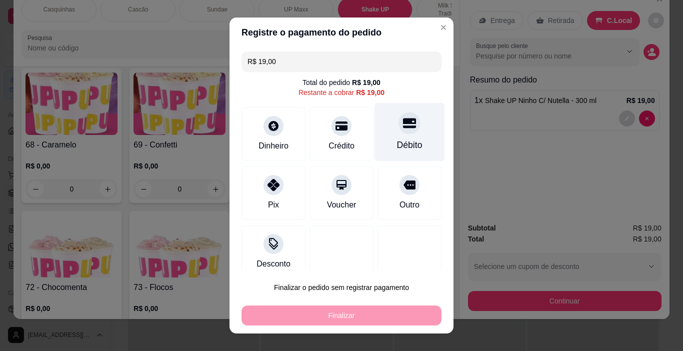
click at [403, 128] on icon at bounding box center [409, 122] width 13 height 13
type input "R$ 0,00"
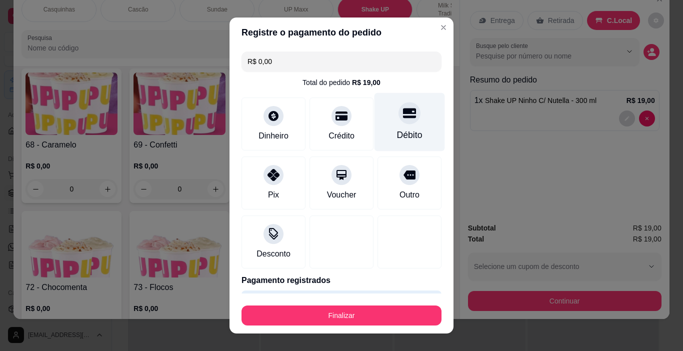
click at [403, 115] on icon at bounding box center [409, 112] width 13 height 13
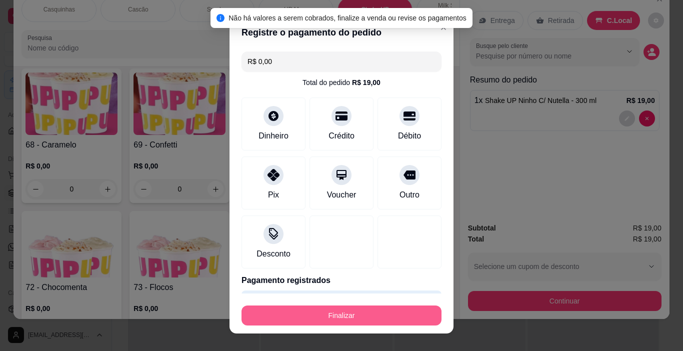
click at [349, 319] on button "Finalizar" at bounding box center [341, 315] width 200 height 20
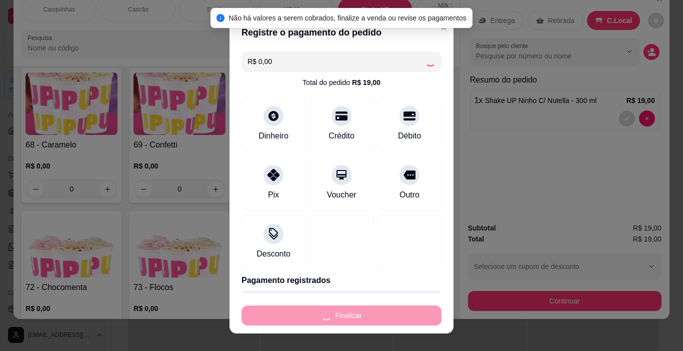
type input "0"
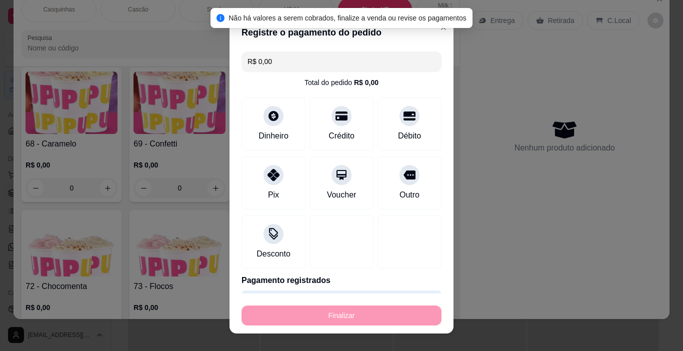
type input "-R$ 19,00"
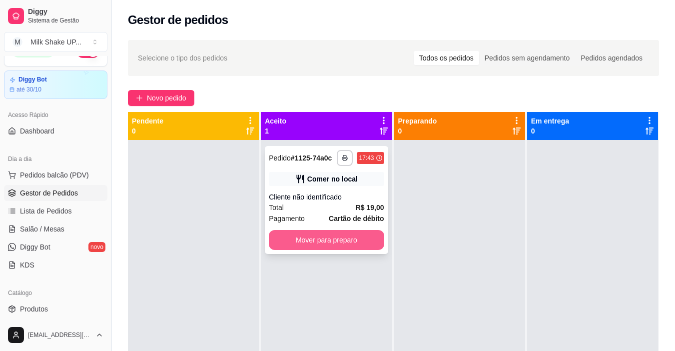
click at [350, 243] on button "Mover para preparo" at bounding box center [326, 240] width 115 height 20
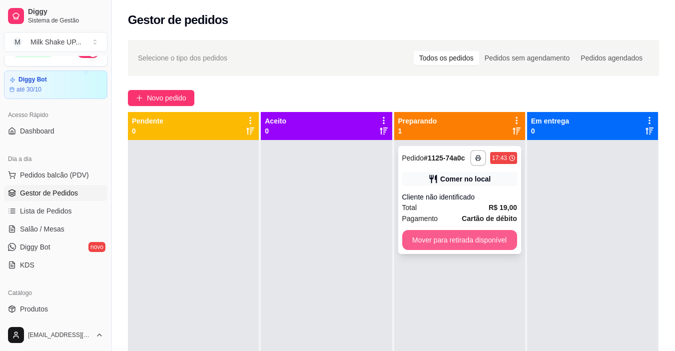
click at [445, 236] on button "Mover para retirada disponível" at bounding box center [459, 240] width 115 height 20
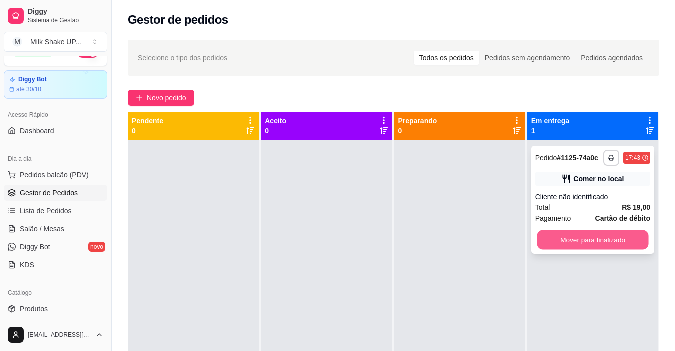
click at [541, 245] on button "Mover para finalizado" at bounding box center [592, 239] width 111 height 19
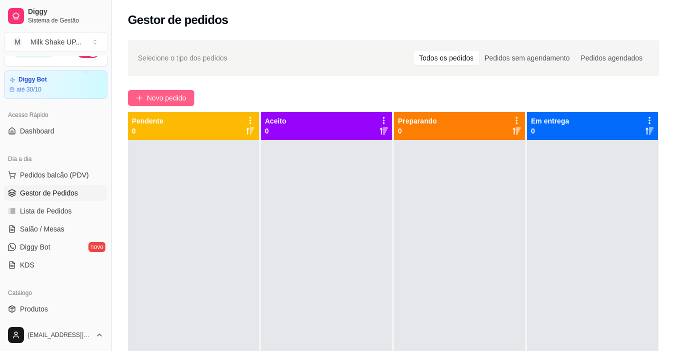
click at [176, 91] on button "Novo pedido" at bounding box center [161, 98] width 66 height 16
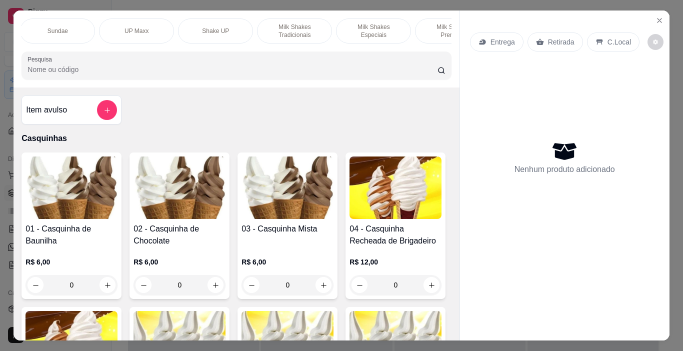
scroll to position [0, 218]
click at [237, 24] on p "Milk Shakes Tradicionais" at bounding box center [235, 31] width 58 height 16
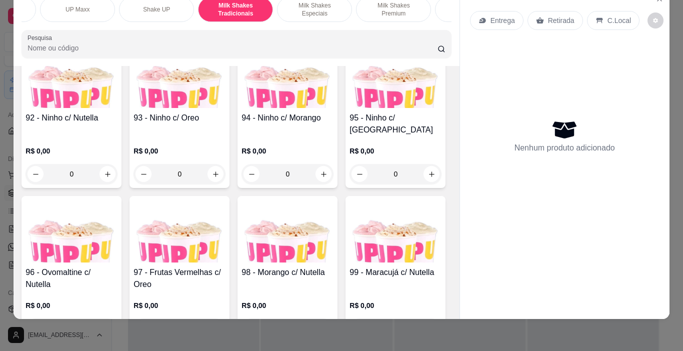
scroll to position [4083, 0]
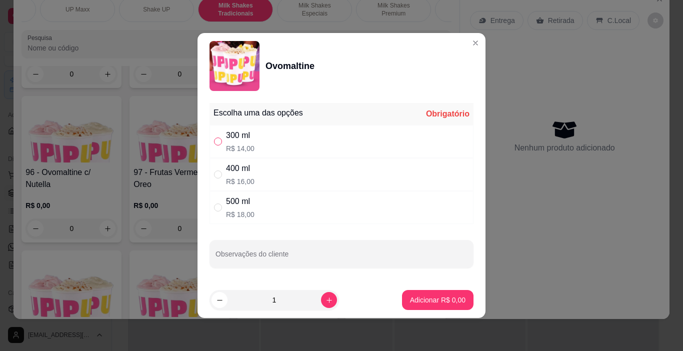
click at [217, 141] on input "" at bounding box center [218, 141] width 8 height 8
radio input "true"
click at [454, 298] on p "Adicionar R$ 14,00" at bounding box center [435, 300] width 59 height 10
type input "1"
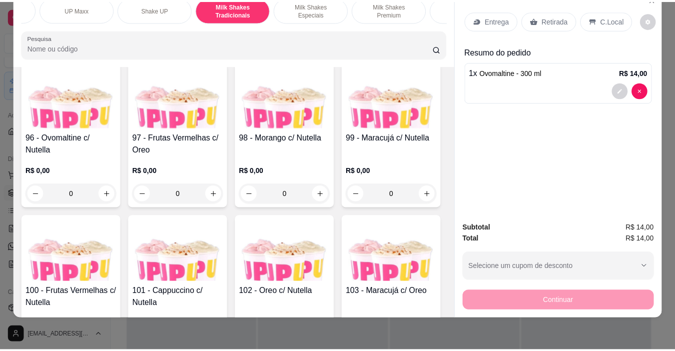
scroll to position [4133, 0]
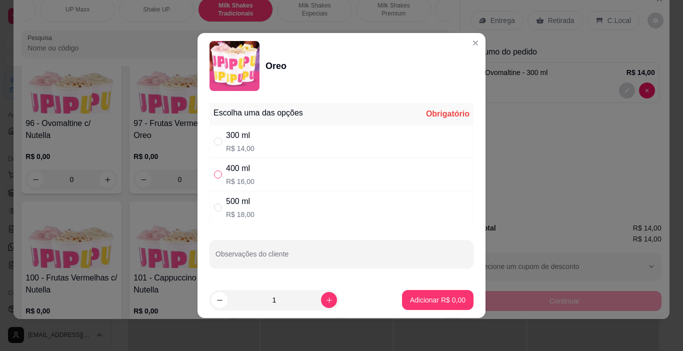
click at [219, 175] on input "" at bounding box center [218, 174] width 8 height 8
radio input "true"
click at [453, 306] on button "Adicionar R$ 16,00" at bounding box center [435, 300] width 75 height 20
type input "1"
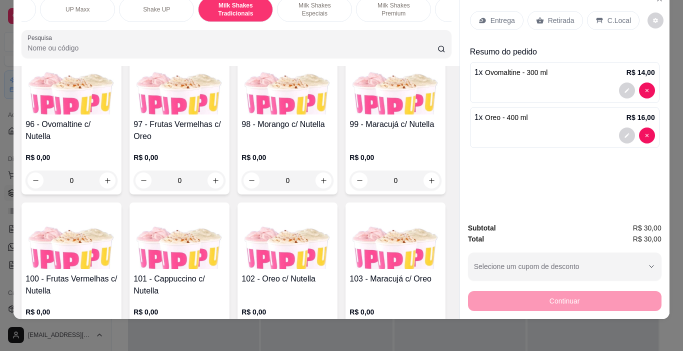
click at [607, 15] on p "C.Local" at bounding box center [618, 20] width 23 height 10
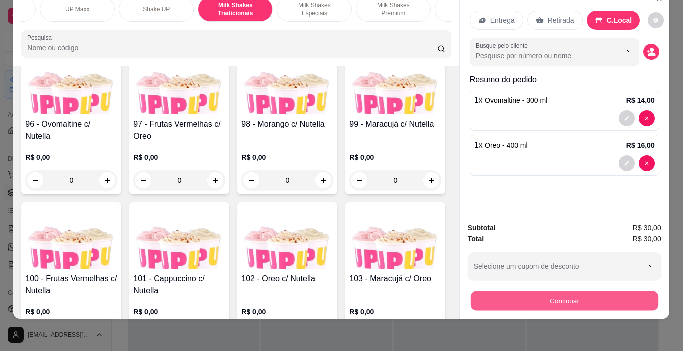
click at [549, 291] on button "Continuar" at bounding box center [563, 300] width 187 height 19
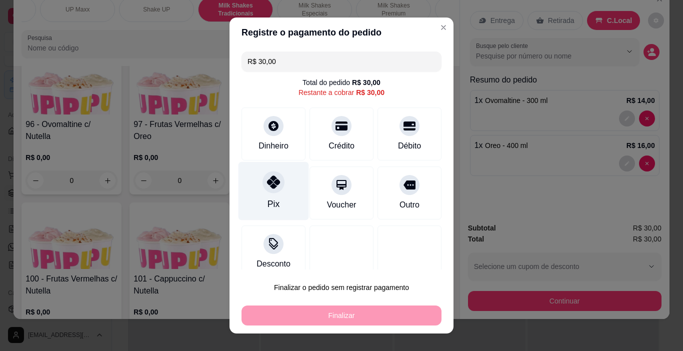
click at [267, 188] on icon at bounding box center [273, 181] width 13 height 13
type input "R$ 0,00"
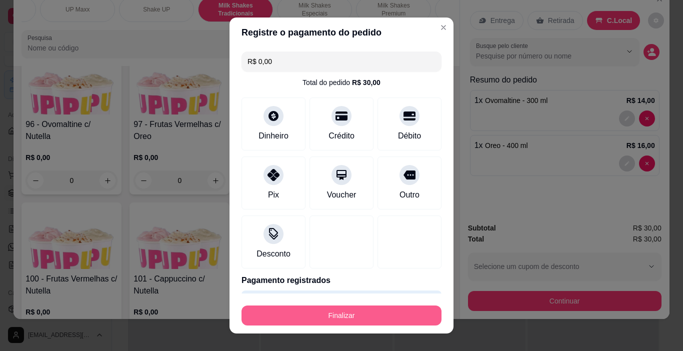
click at [345, 310] on button "Finalizar" at bounding box center [341, 315] width 200 height 20
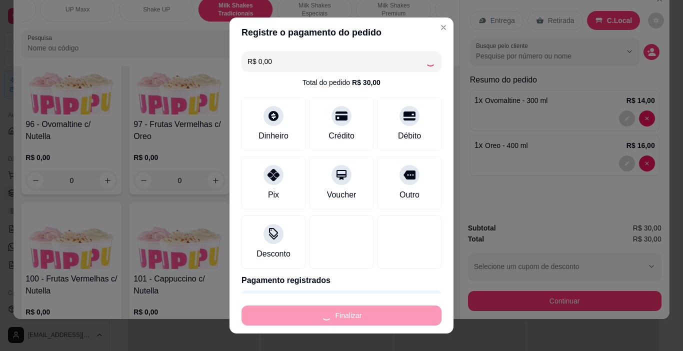
type input "0"
type input "-R$ 30,00"
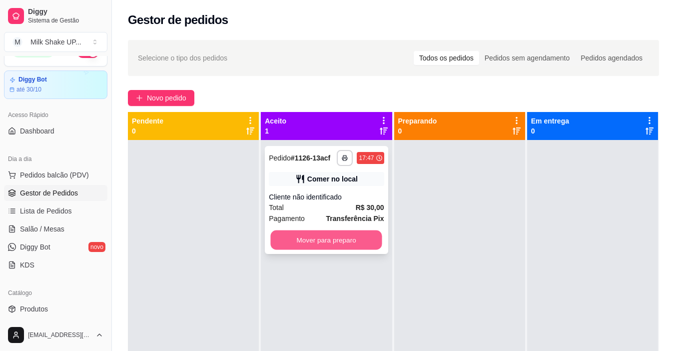
click at [352, 239] on button "Mover para preparo" at bounding box center [326, 239] width 111 height 19
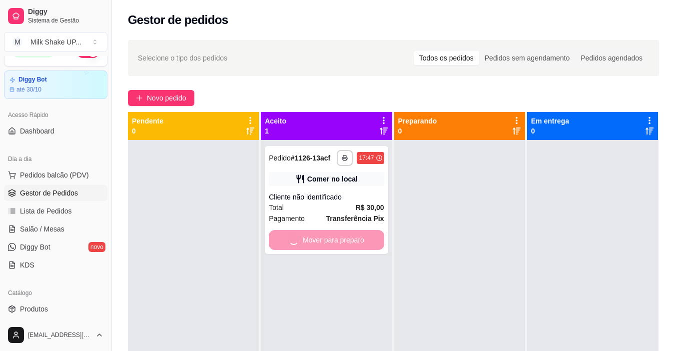
click at [468, 241] on div at bounding box center [459, 315] width 131 height 351
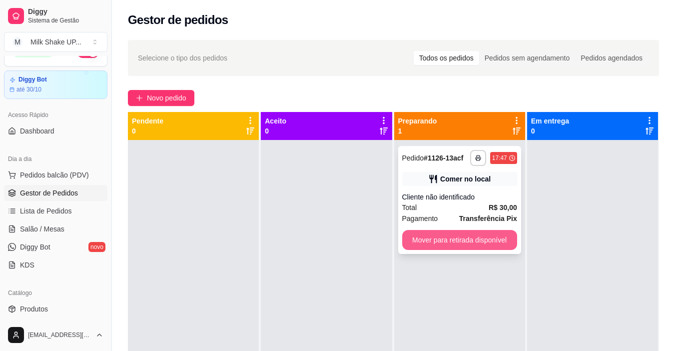
click at [473, 240] on button "Mover para retirada disponível" at bounding box center [459, 240] width 115 height 20
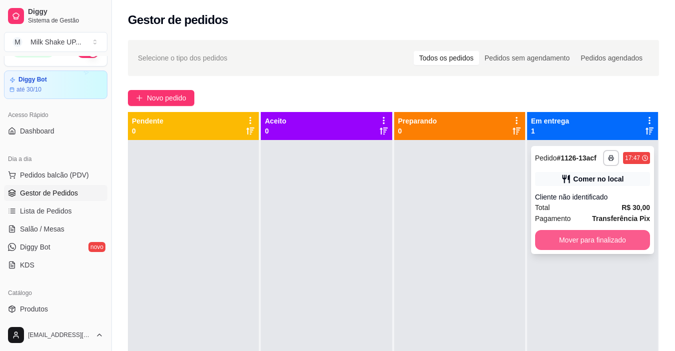
click at [570, 241] on button "Mover para finalizado" at bounding box center [592, 240] width 115 height 20
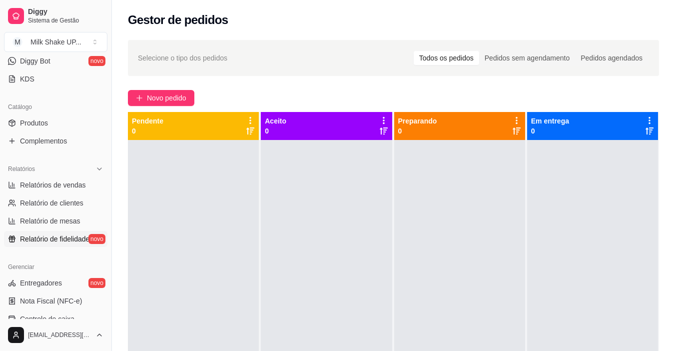
scroll to position [218, 0]
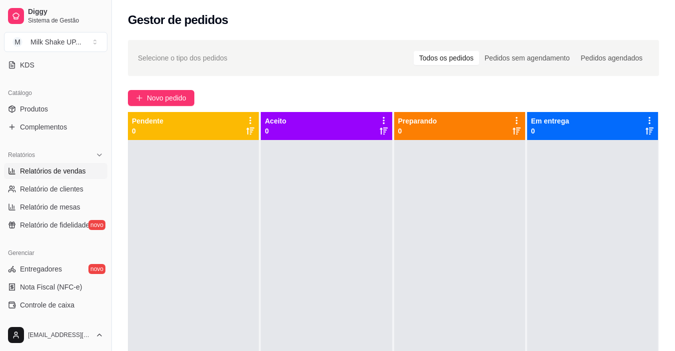
click at [73, 168] on span "Relatórios de vendas" at bounding box center [53, 171] width 66 height 10
select select "ALL"
select select "0"
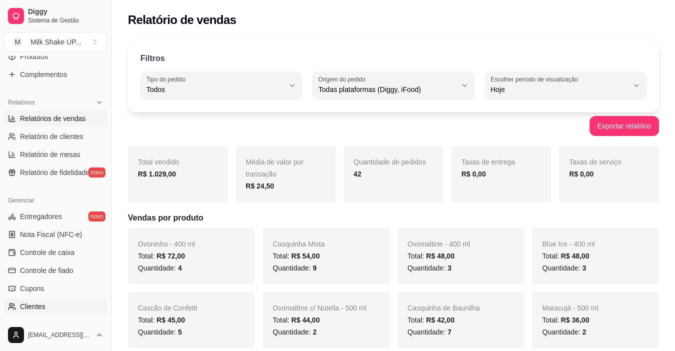
scroll to position [318, 0]
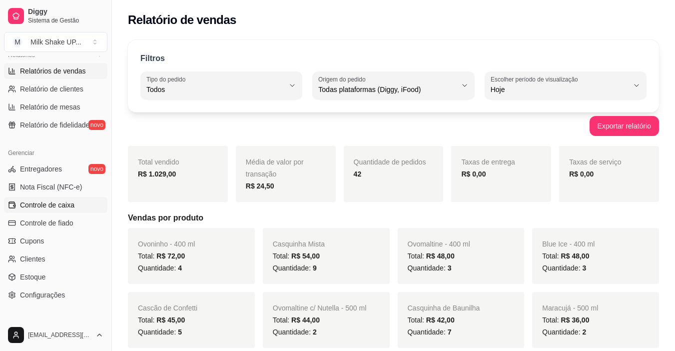
click at [51, 208] on span "Controle de caixa" at bounding box center [47, 205] width 54 height 10
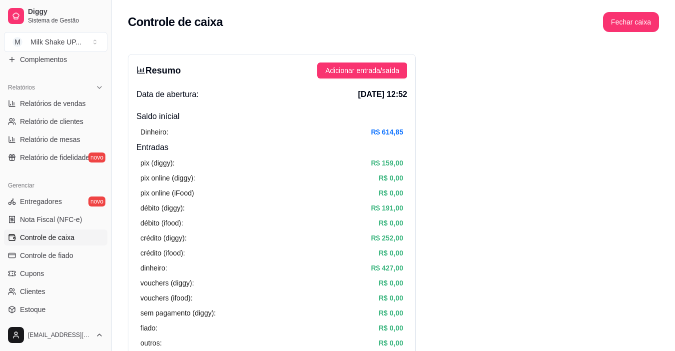
scroll to position [268, 0]
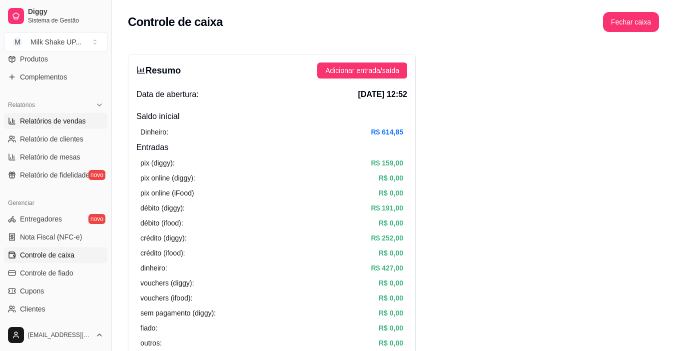
click at [66, 123] on span "Relatórios de vendas" at bounding box center [53, 121] width 66 height 10
select select "ALL"
select select "0"
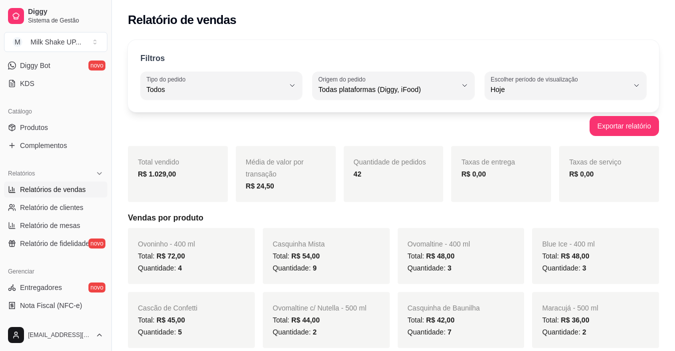
scroll to position [350, 0]
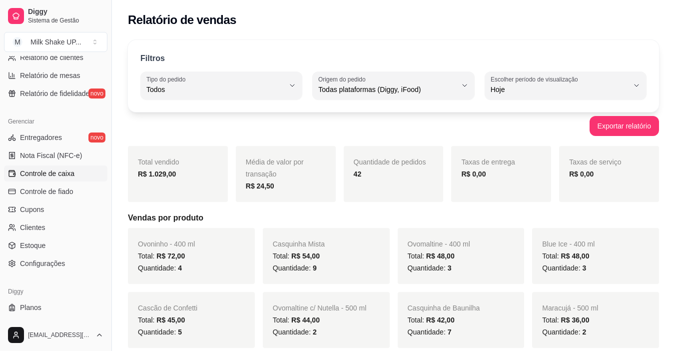
click at [56, 175] on span "Controle de caixa" at bounding box center [47, 173] width 54 height 10
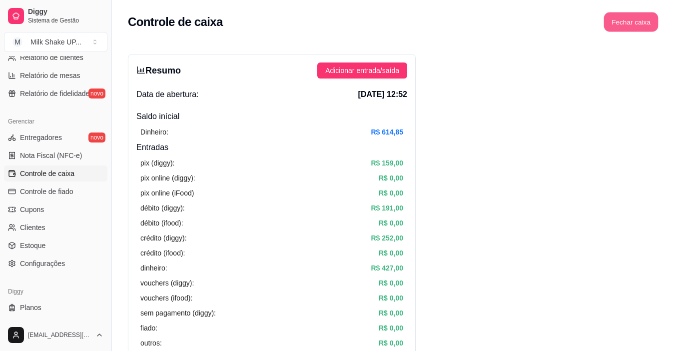
click at [630, 28] on button "Fechar caixa" at bounding box center [631, 21] width 54 height 19
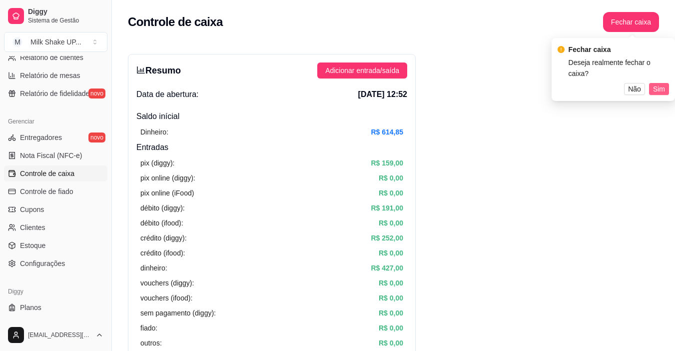
click at [659, 83] on span "Sim" at bounding box center [659, 88] width 12 height 11
